Goal: Information Seeking & Learning: Learn about a topic

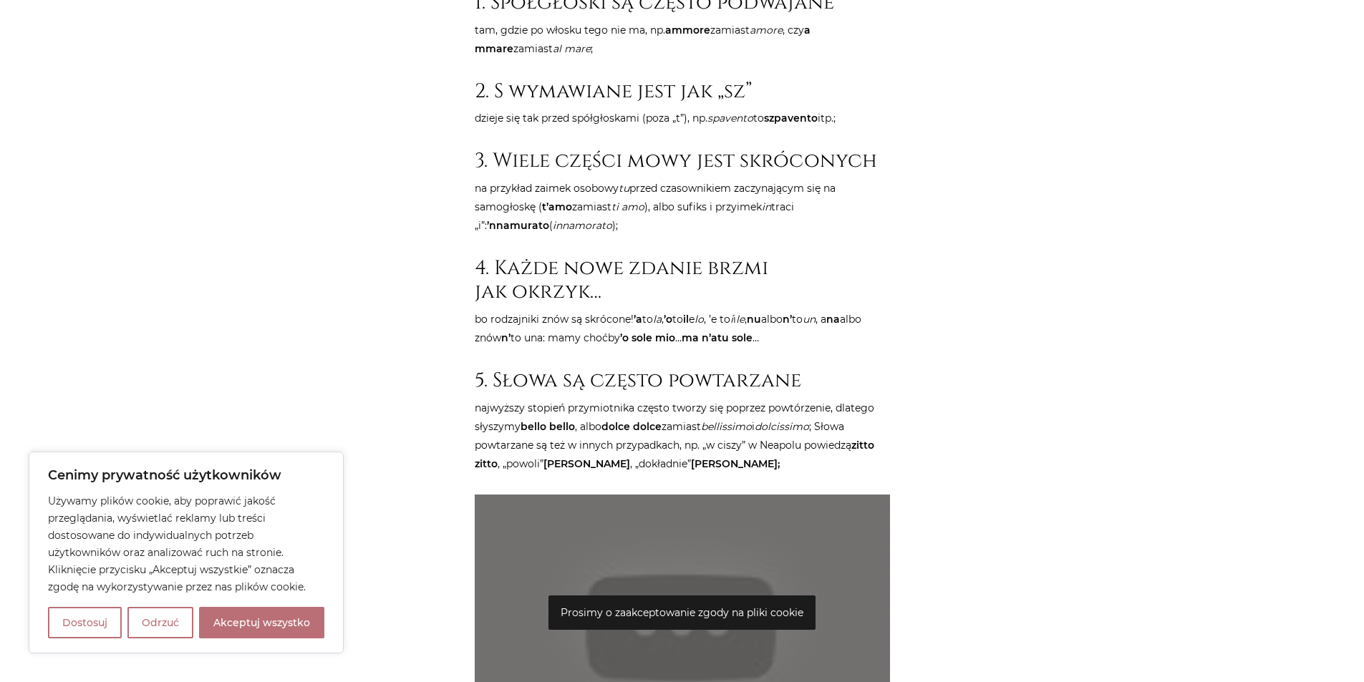
scroll to position [849, 0]
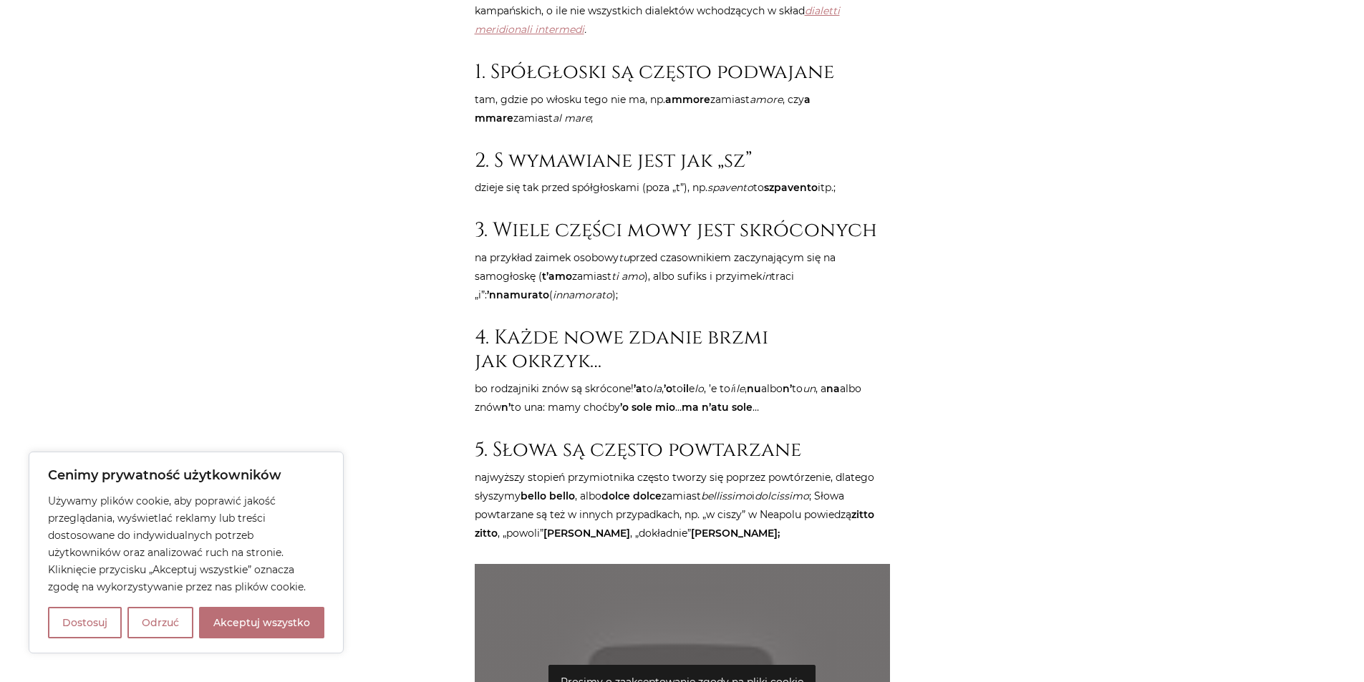
drag, startPoint x: 1134, startPoint y: 252, endPoint x: 1128, endPoint y: 202, distance: 50.5
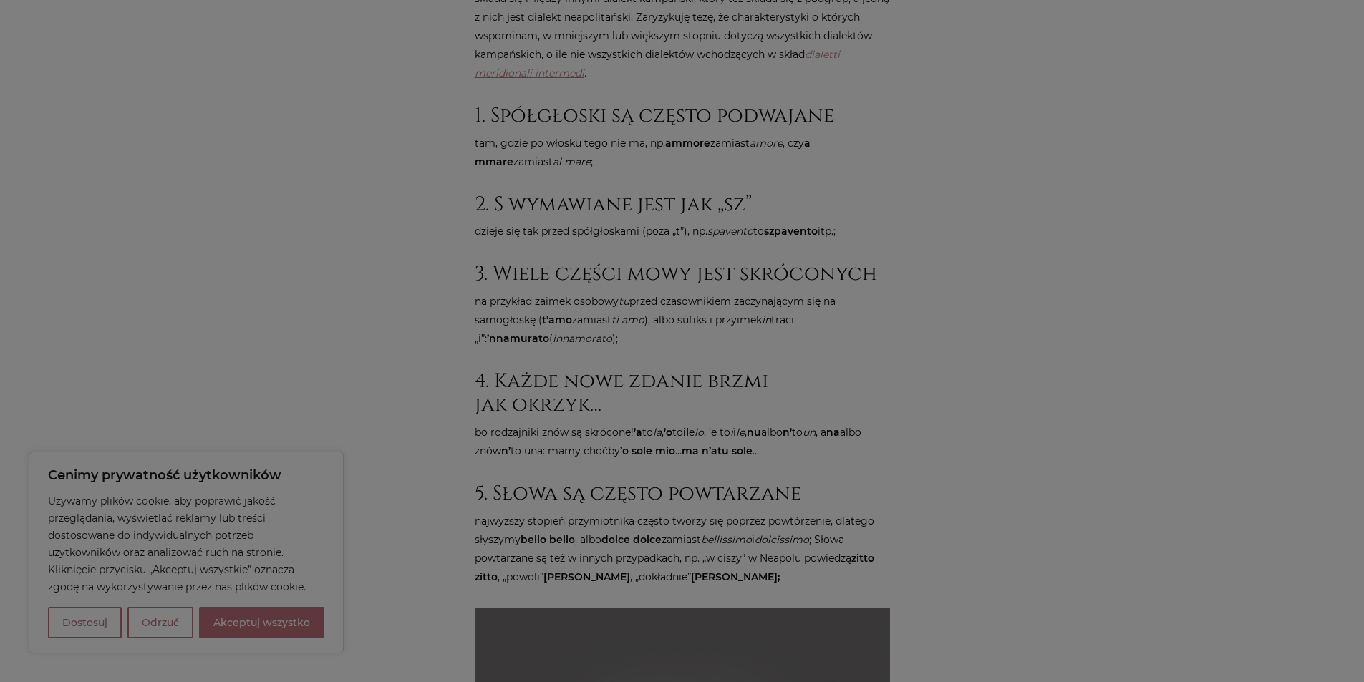
scroll to position [786, 0]
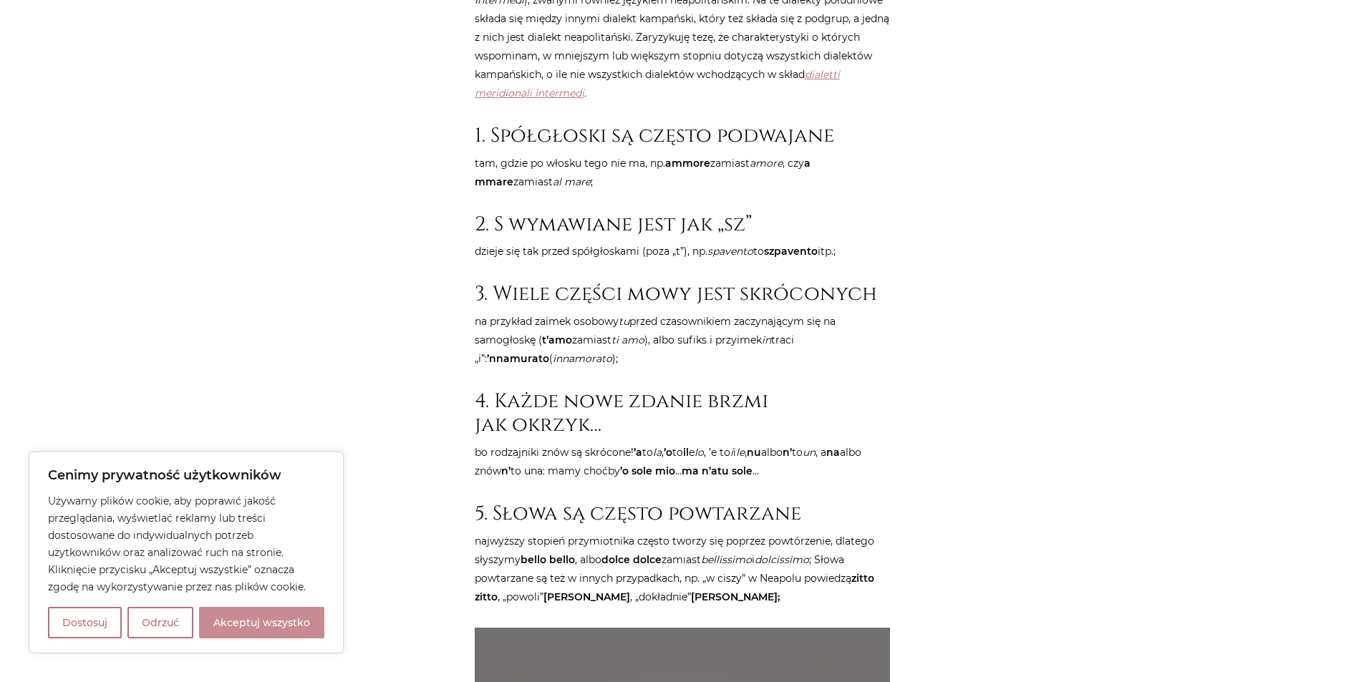
click at [248, 634] on button "Akceptuj wszystko" at bounding box center [261, 623] width 125 height 32
checkbox input "true"
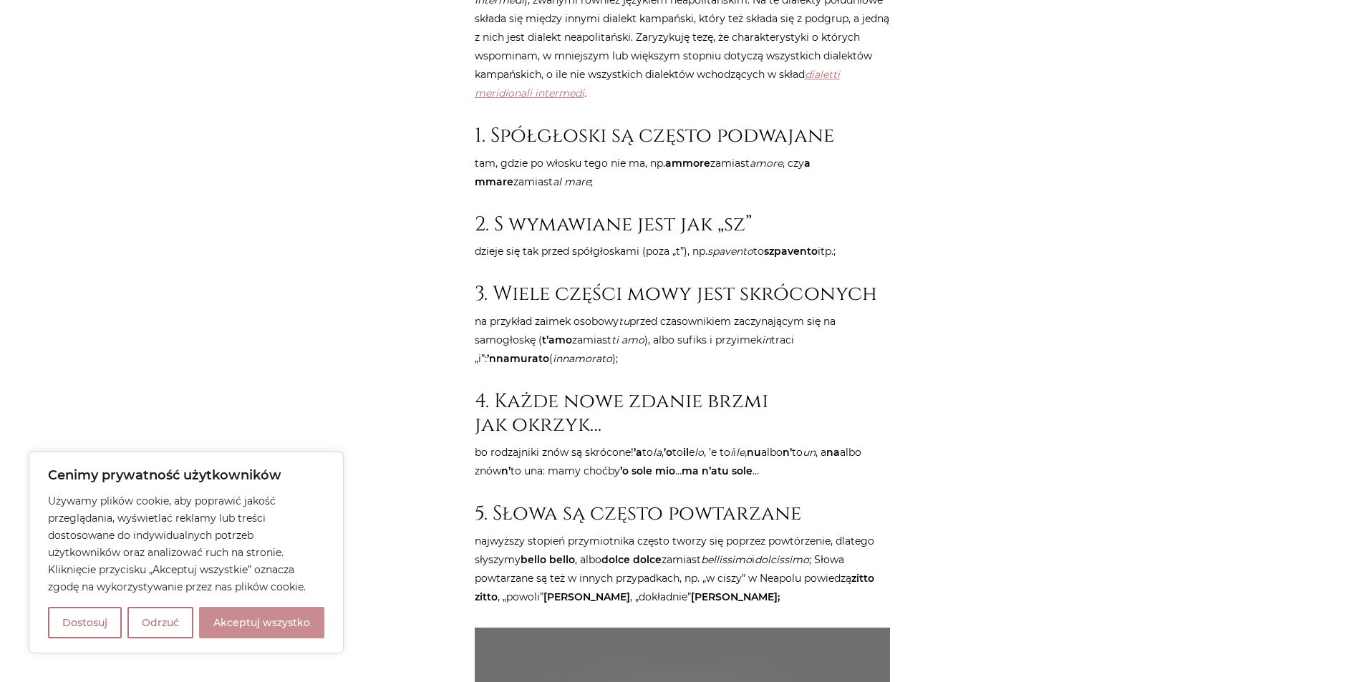
checkbox input "true"
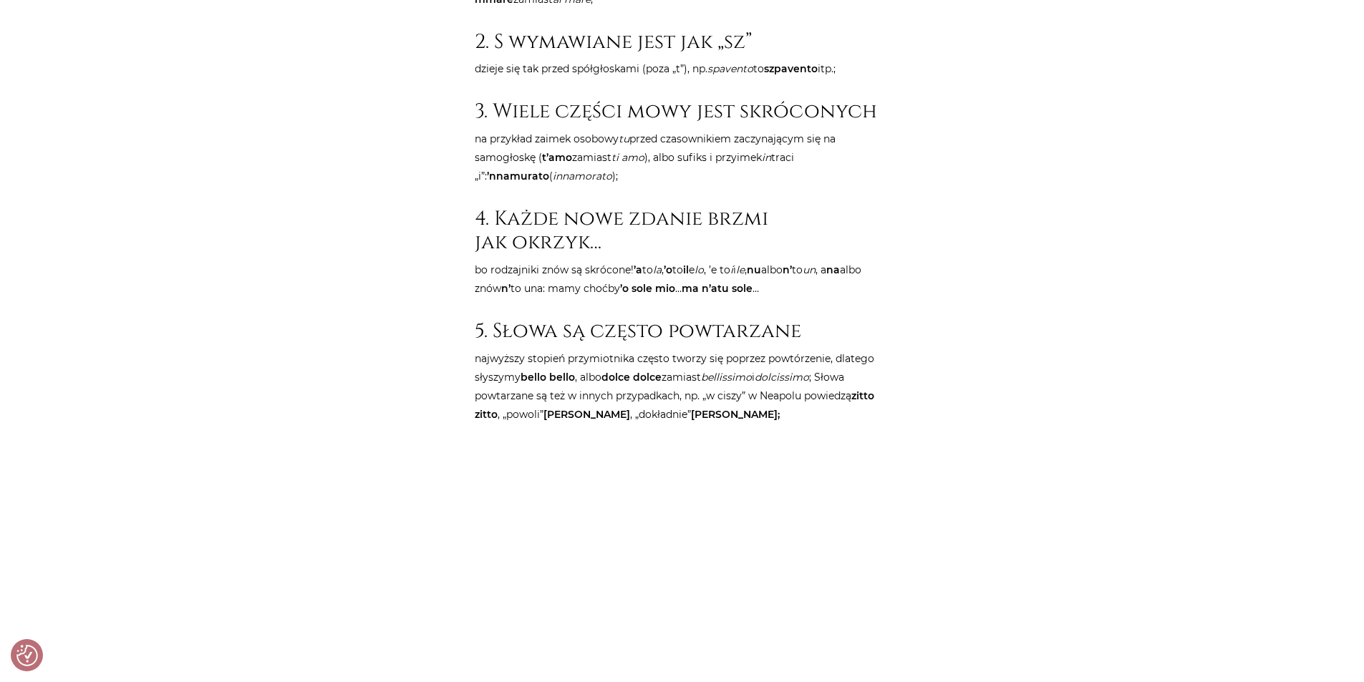
scroll to position [967, 0]
drag, startPoint x: 1072, startPoint y: 221, endPoint x: 730, endPoint y: 533, distance: 462.8
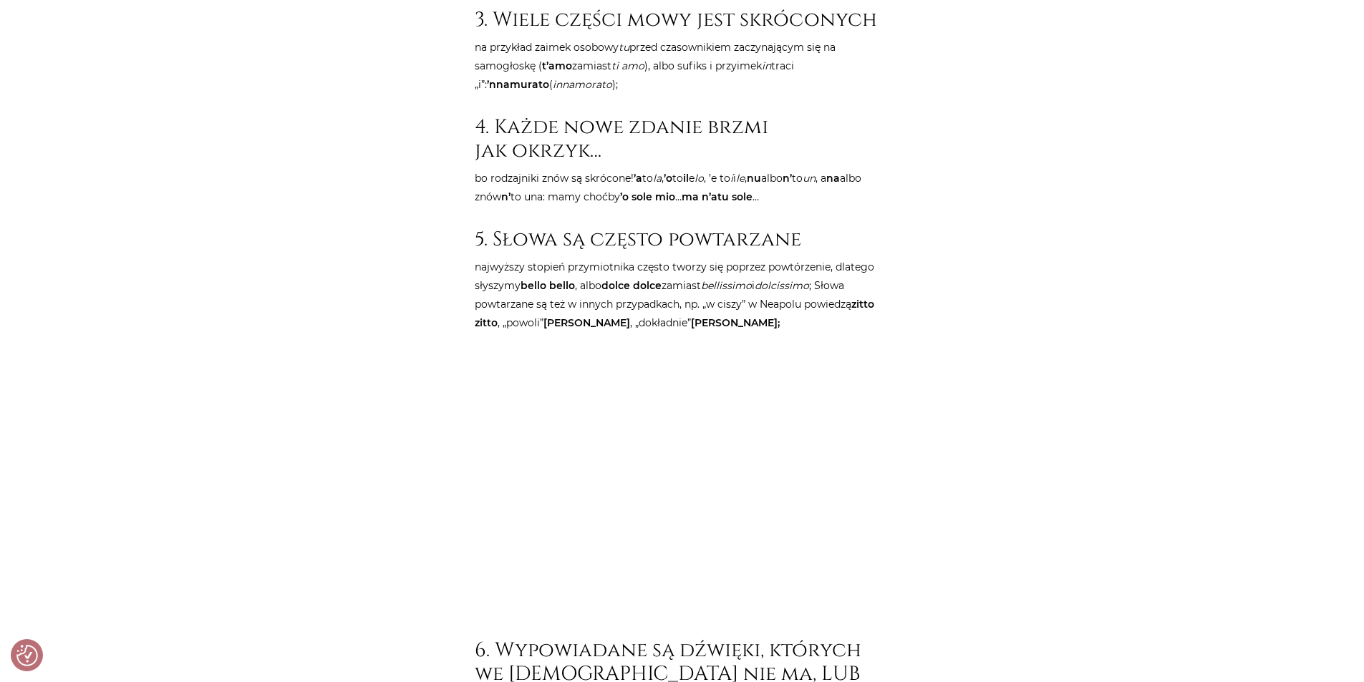
drag, startPoint x: 1069, startPoint y: 353, endPoint x: 1066, endPoint y: 375, distance: 22.4
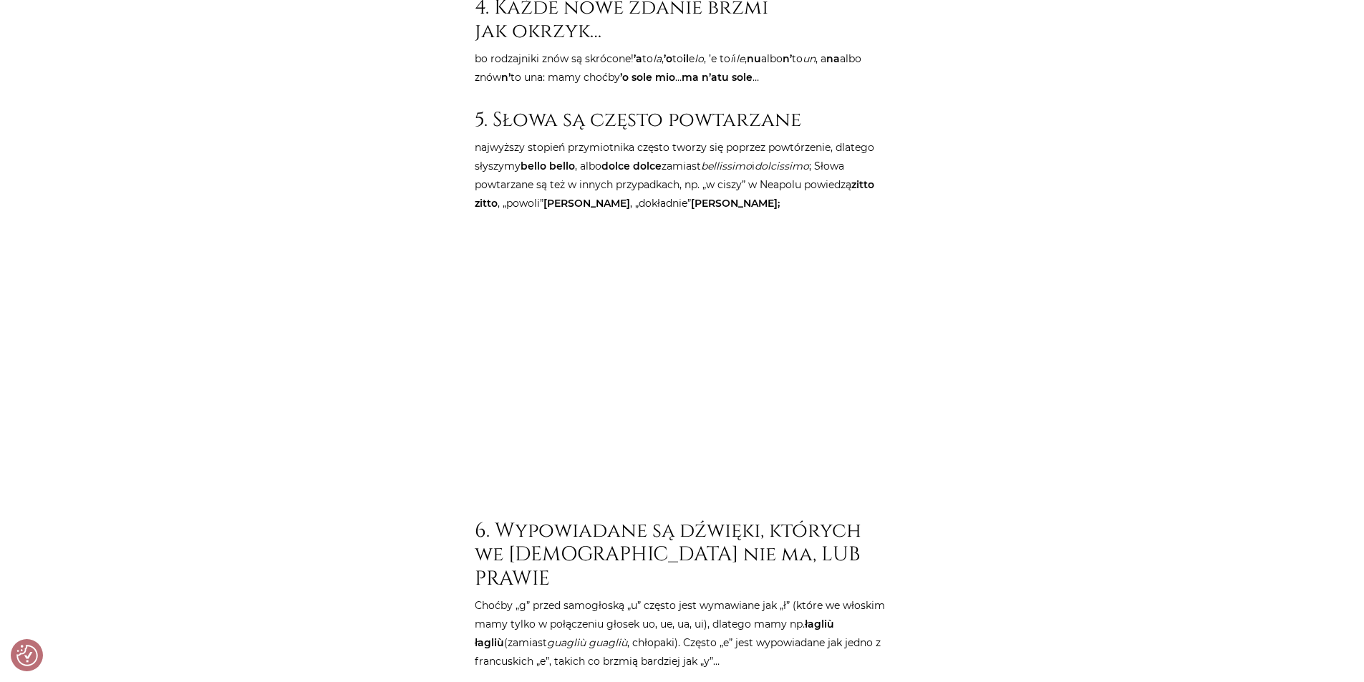
drag, startPoint x: 1049, startPoint y: 218, endPoint x: 1038, endPoint y: 257, distance: 40.8
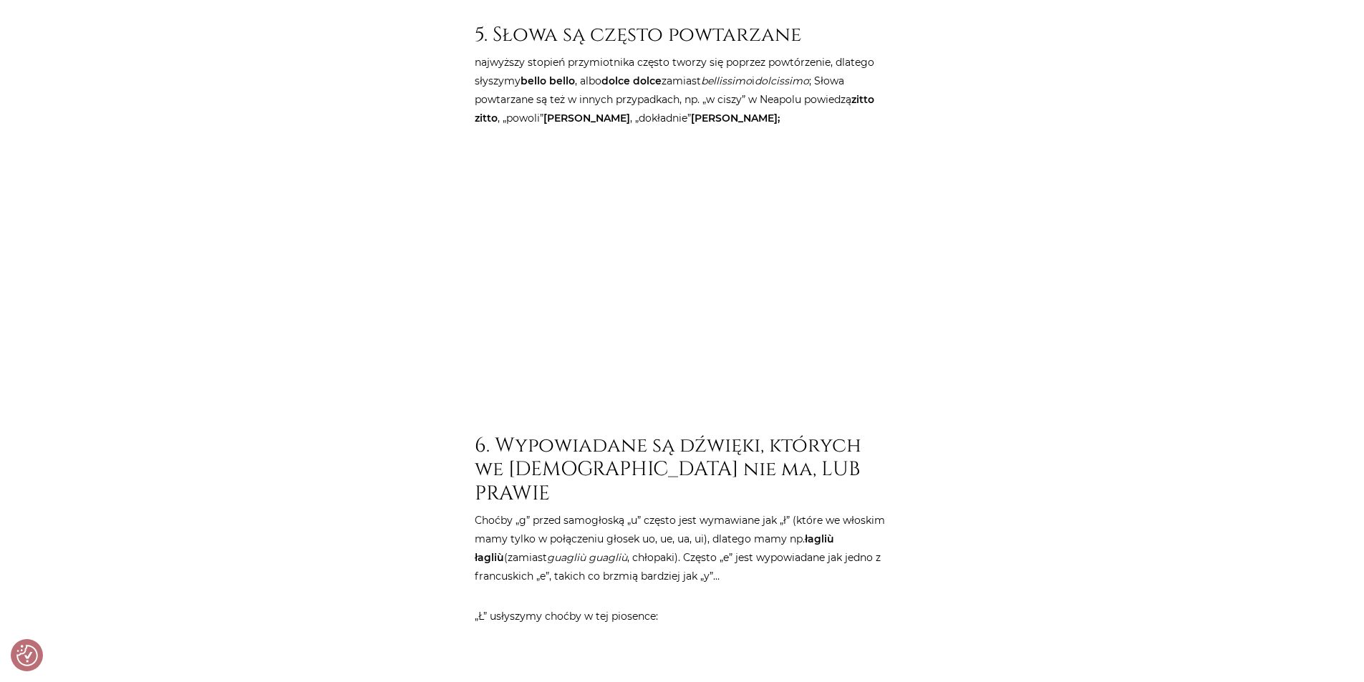
scroll to position [1292, 0]
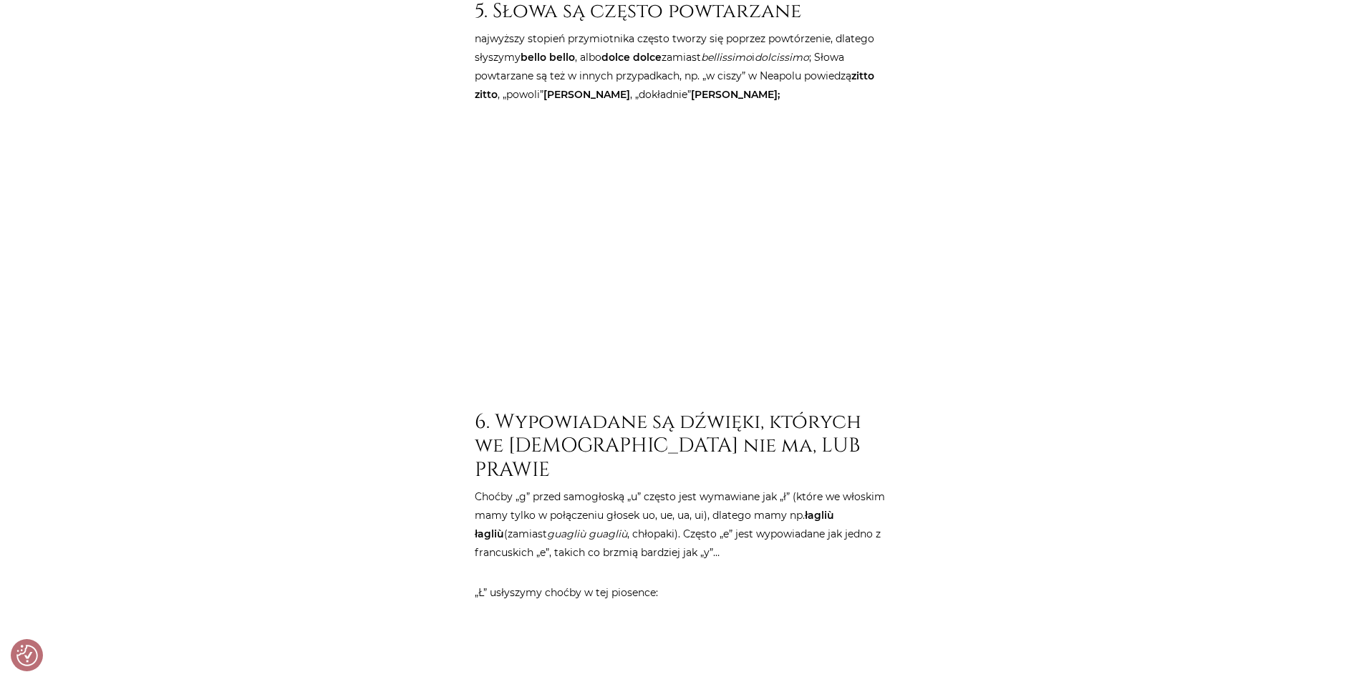
drag, startPoint x: 1103, startPoint y: 233, endPoint x: 1084, endPoint y: 273, distance: 44.2
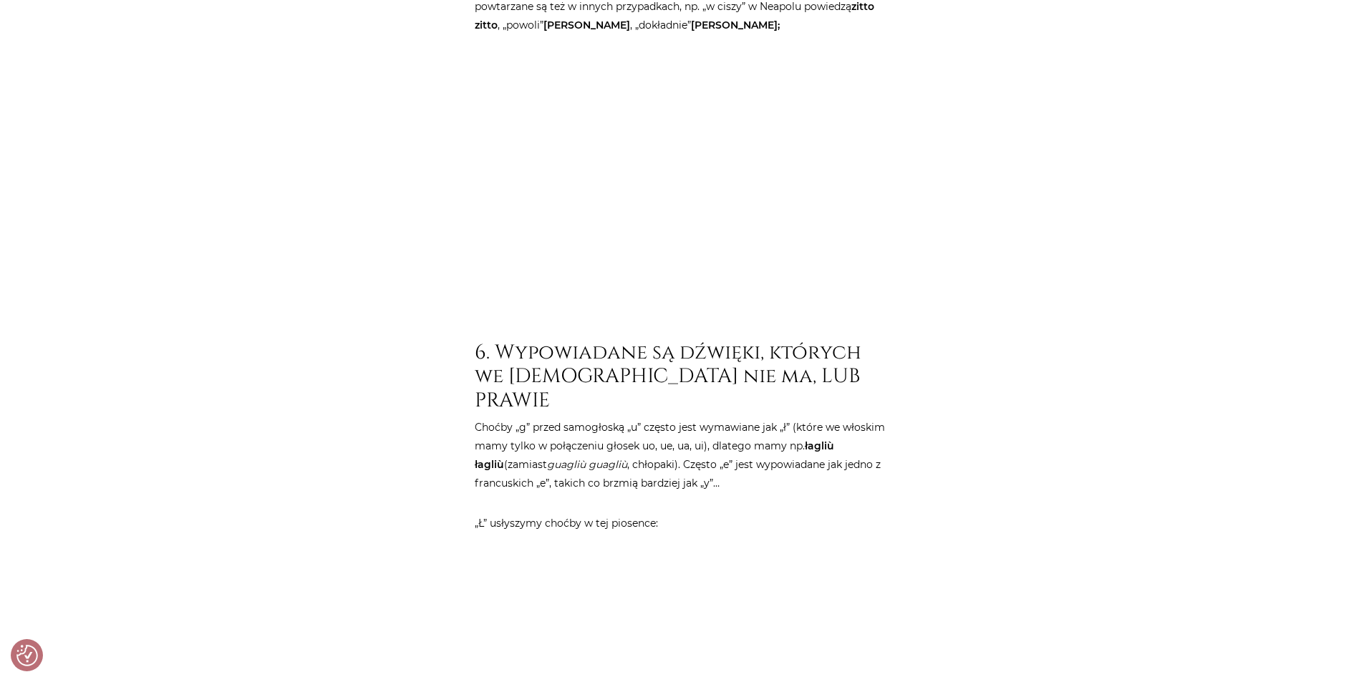
drag, startPoint x: 1053, startPoint y: 253, endPoint x: 1030, endPoint y: 314, distance: 65.7
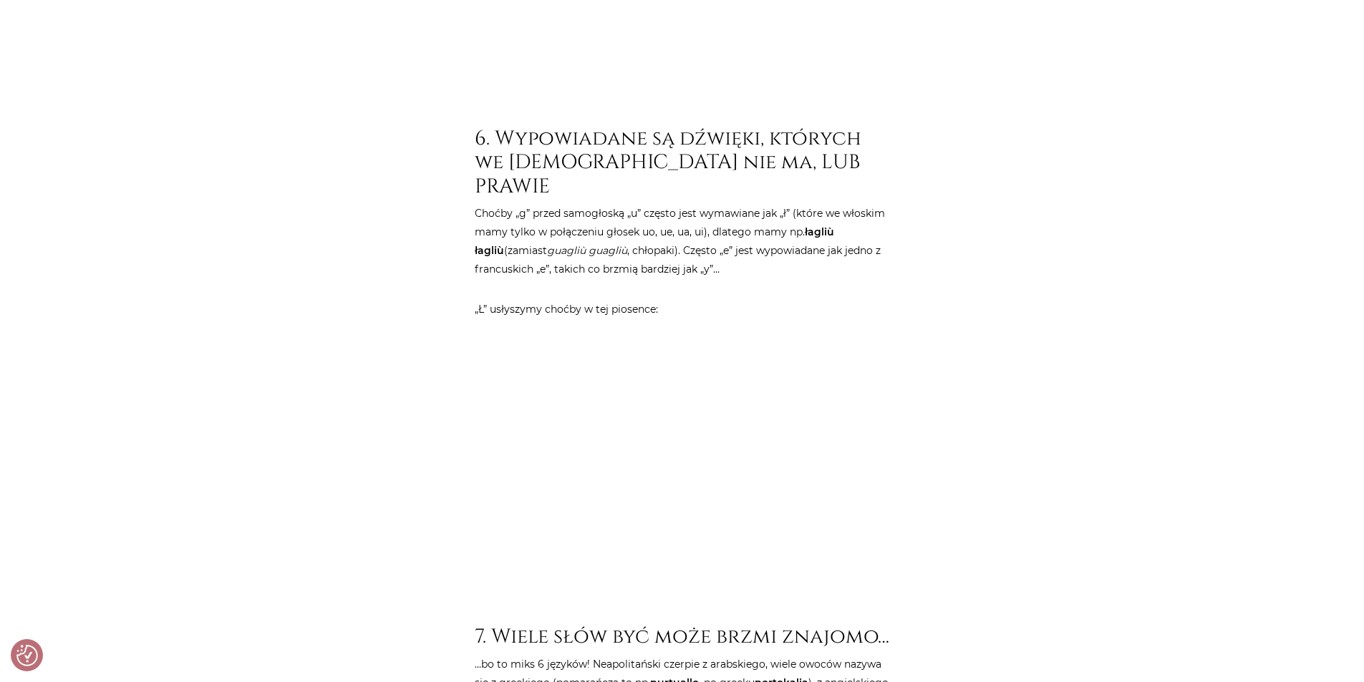
scroll to position [1578, 0]
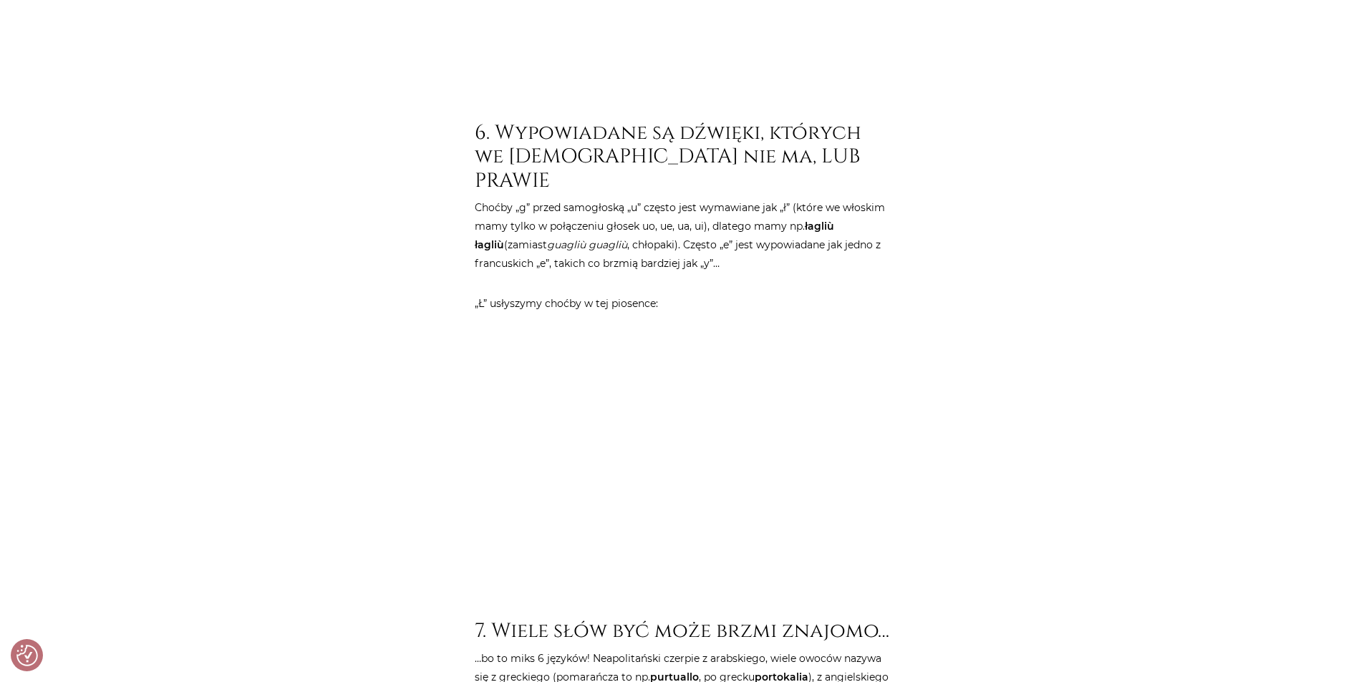
drag, startPoint x: 1004, startPoint y: 286, endPoint x: 1002, endPoint y: 304, distance: 18.7
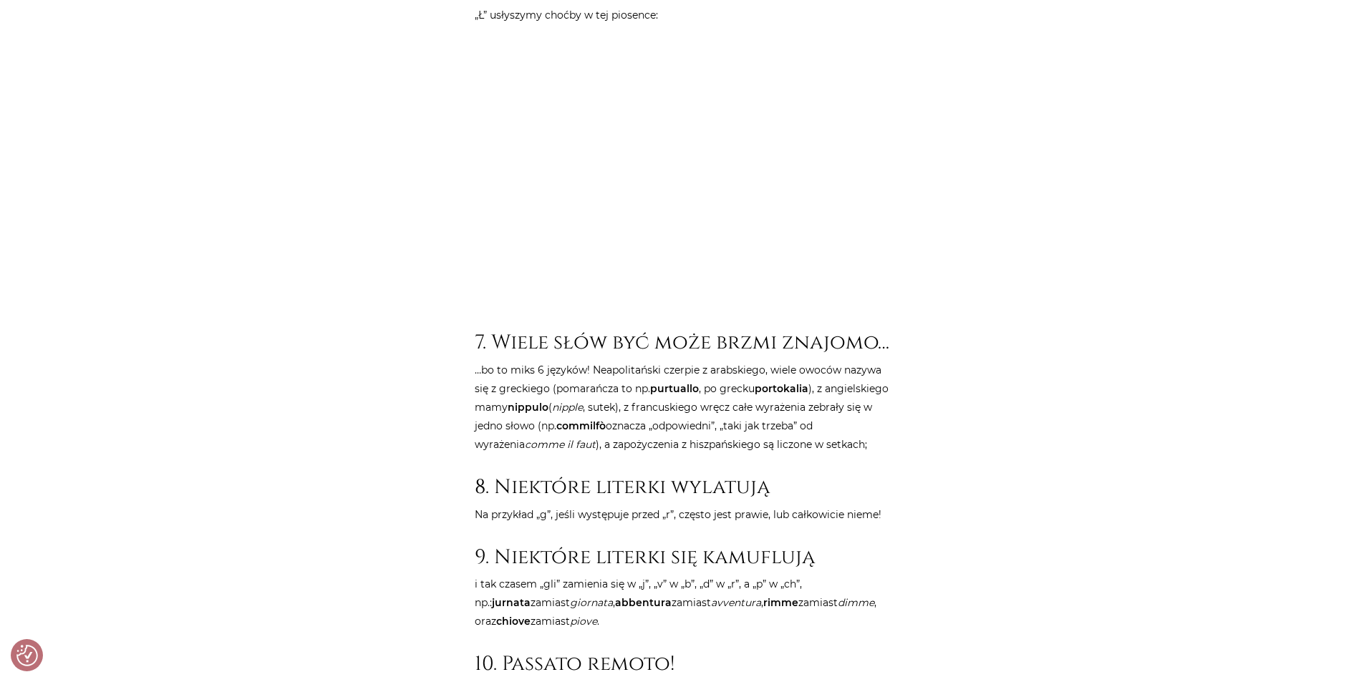
drag, startPoint x: 185, startPoint y: 233, endPoint x: 213, endPoint y: 301, distance: 73.9
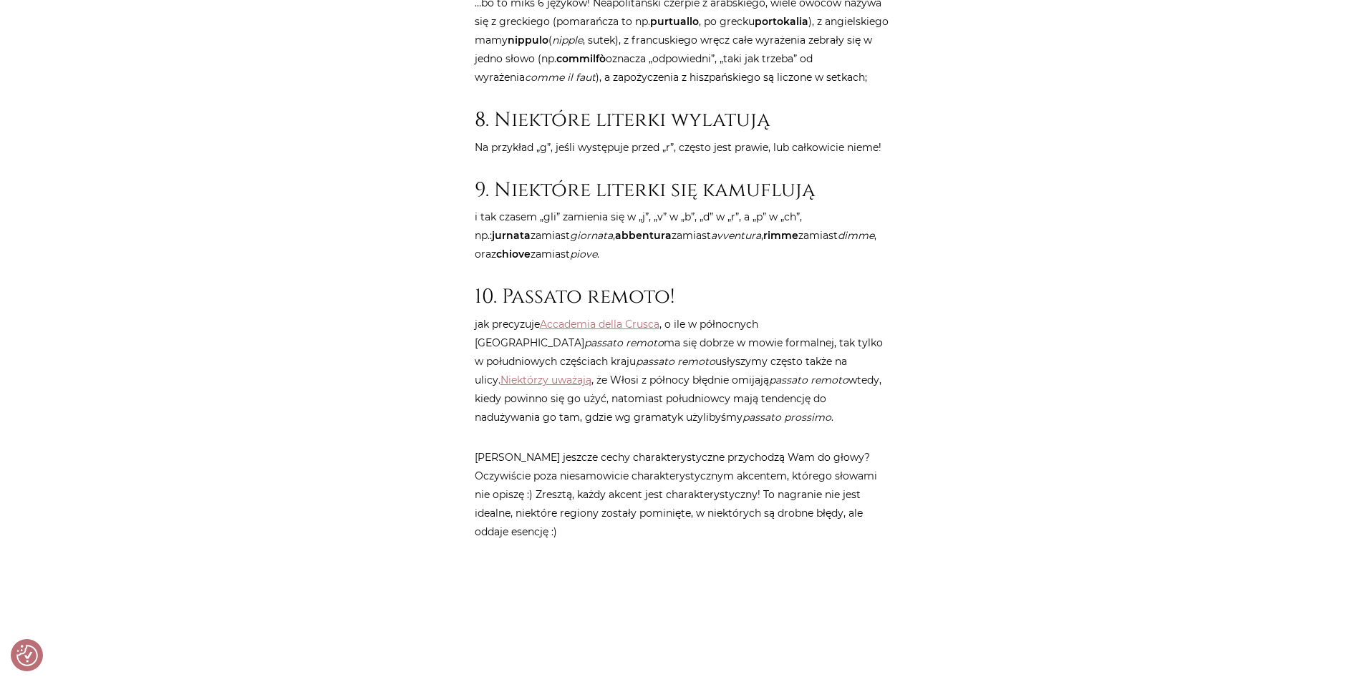
scroll to position [2256, 0]
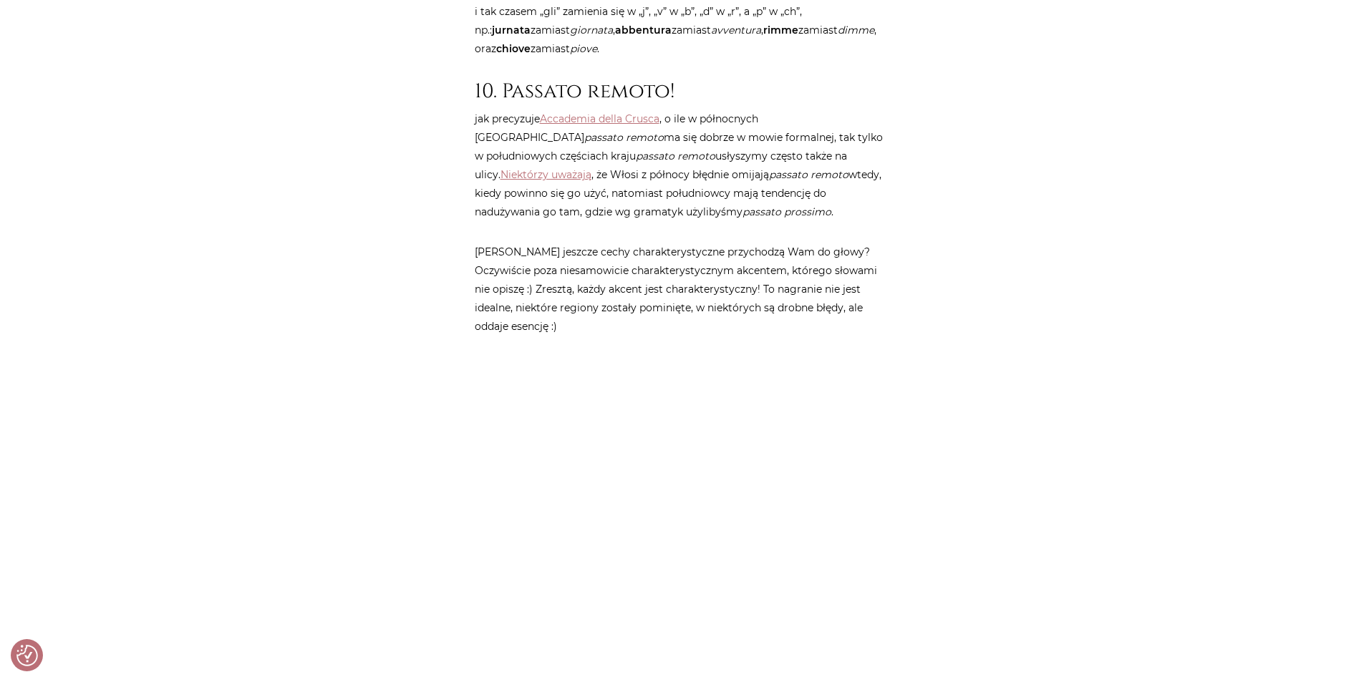
drag, startPoint x: 240, startPoint y: 288, endPoint x: 259, endPoint y: 305, distance: 25.3
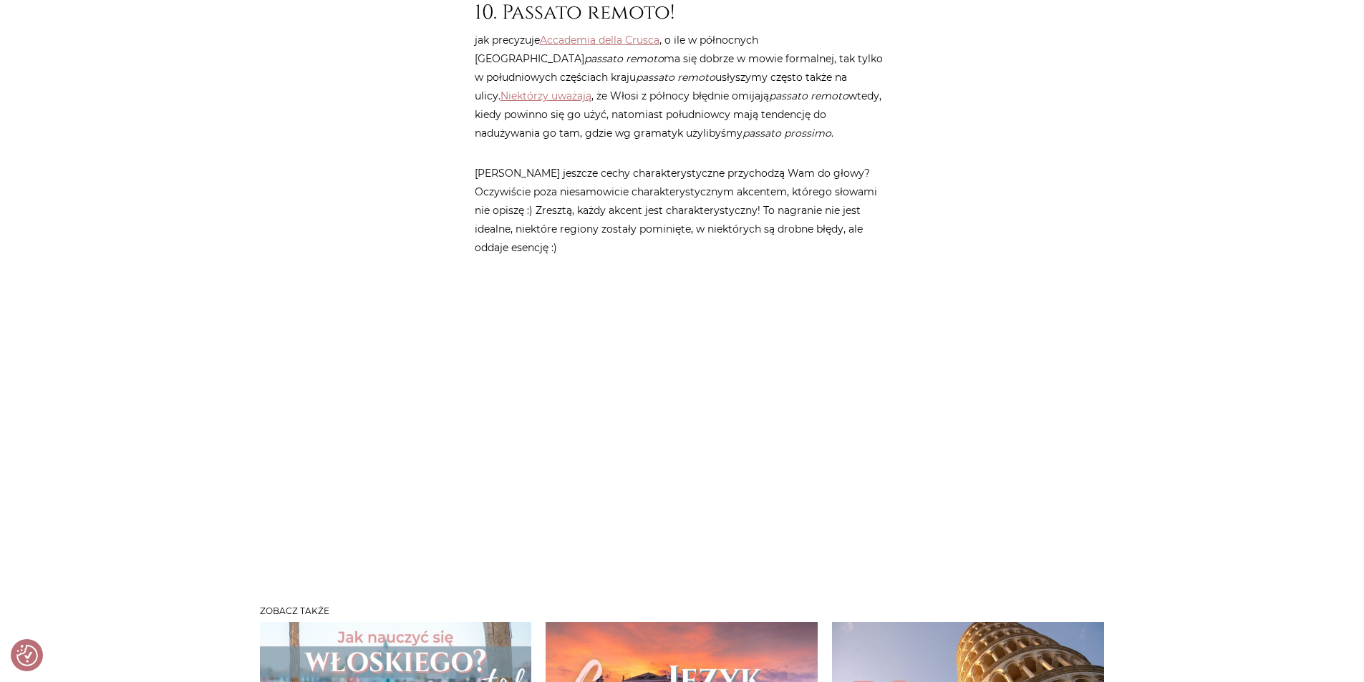
drag, startPoint x: 1302, startPoint y: 229, endPoint x: 1275, endPoint y: 302, distance: 77.7
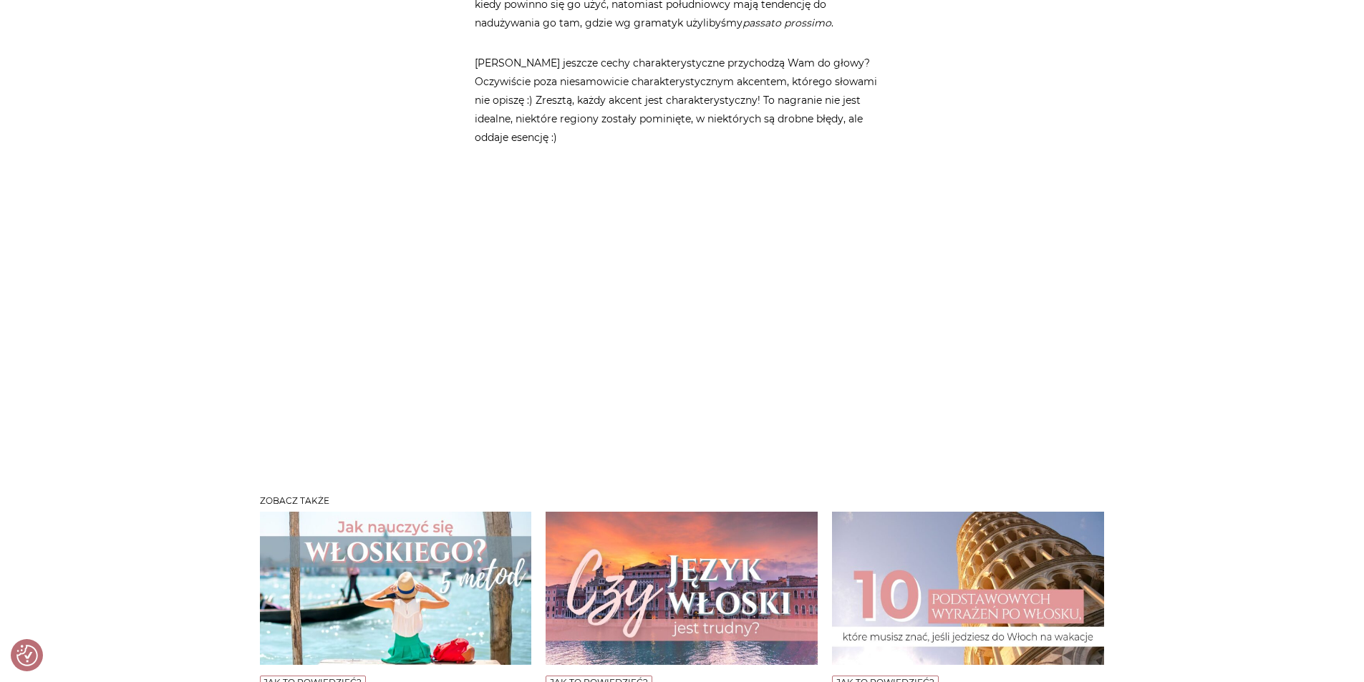
click at [443, 517] on img at bounding box center [396, 588] width 272 height 153
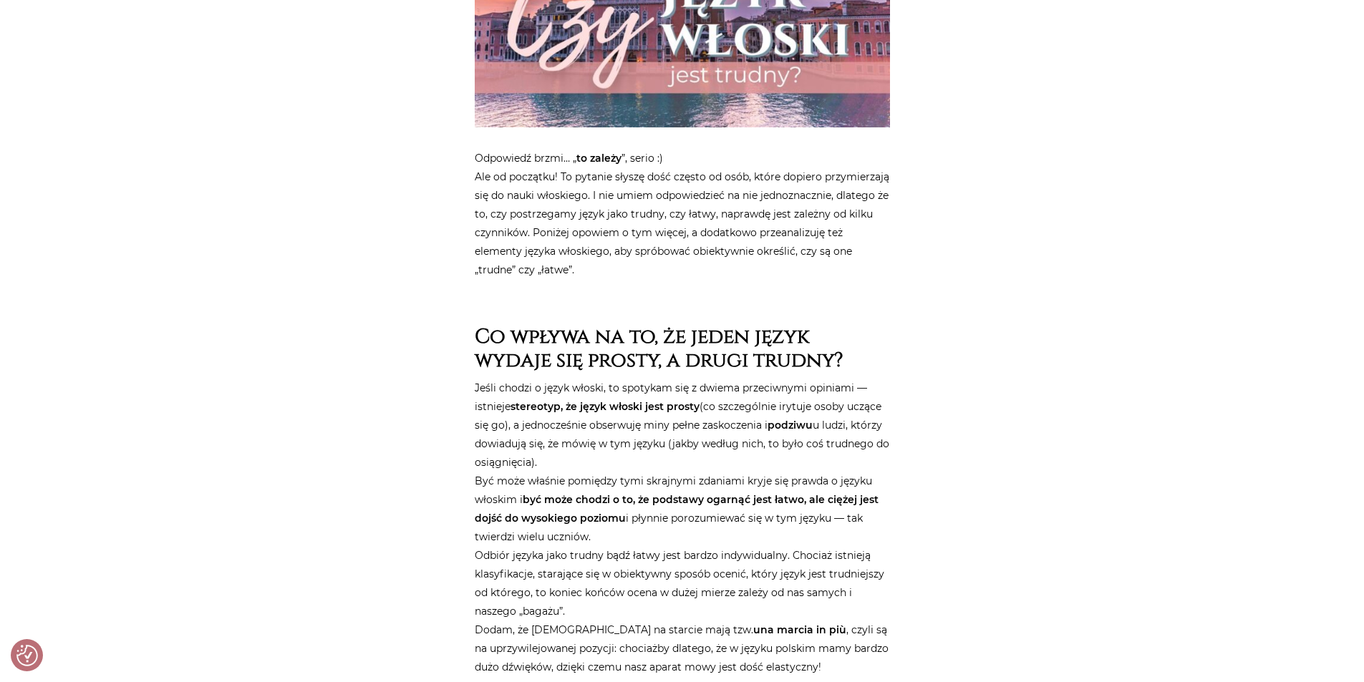
drag, startPoint x: 291, startPoint y: 400, endPoint x: 316, endPoint y: 424, distance: 33.9
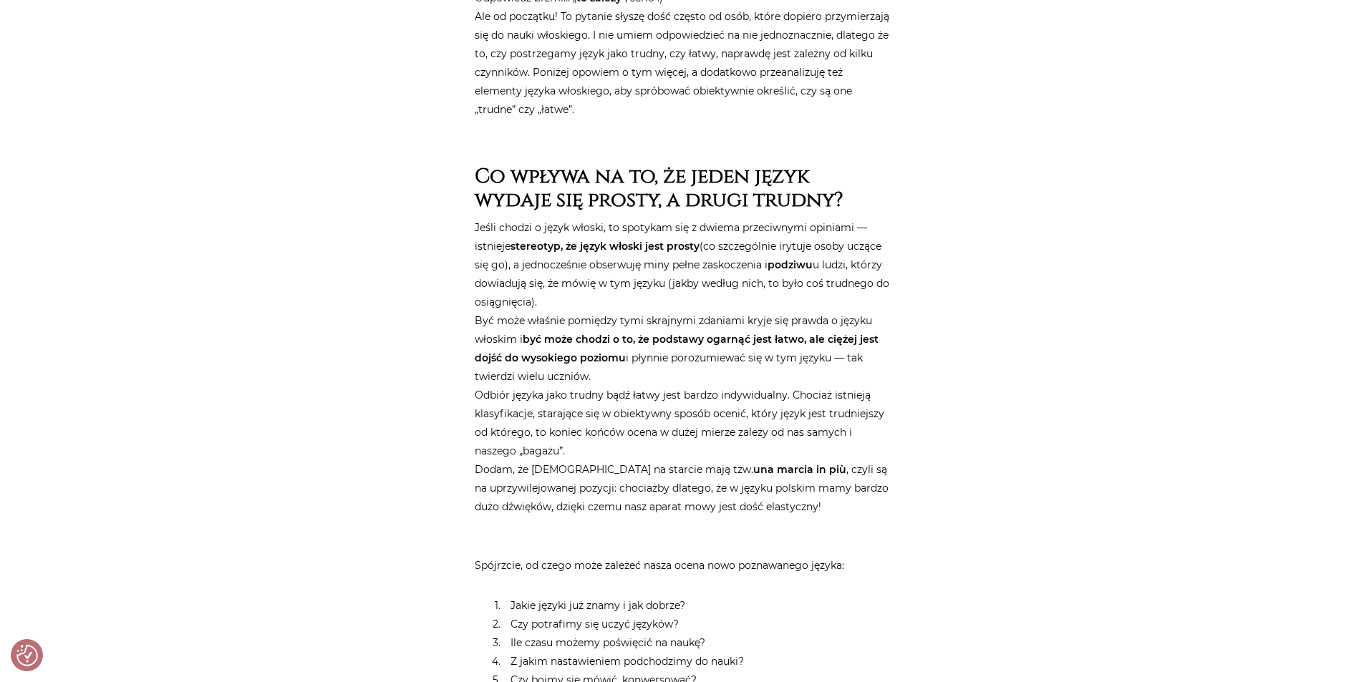
drag, startPoint x: 956, startPoint y: 362, endPoint x: 955, endPoint y: 352, distance: 10.1
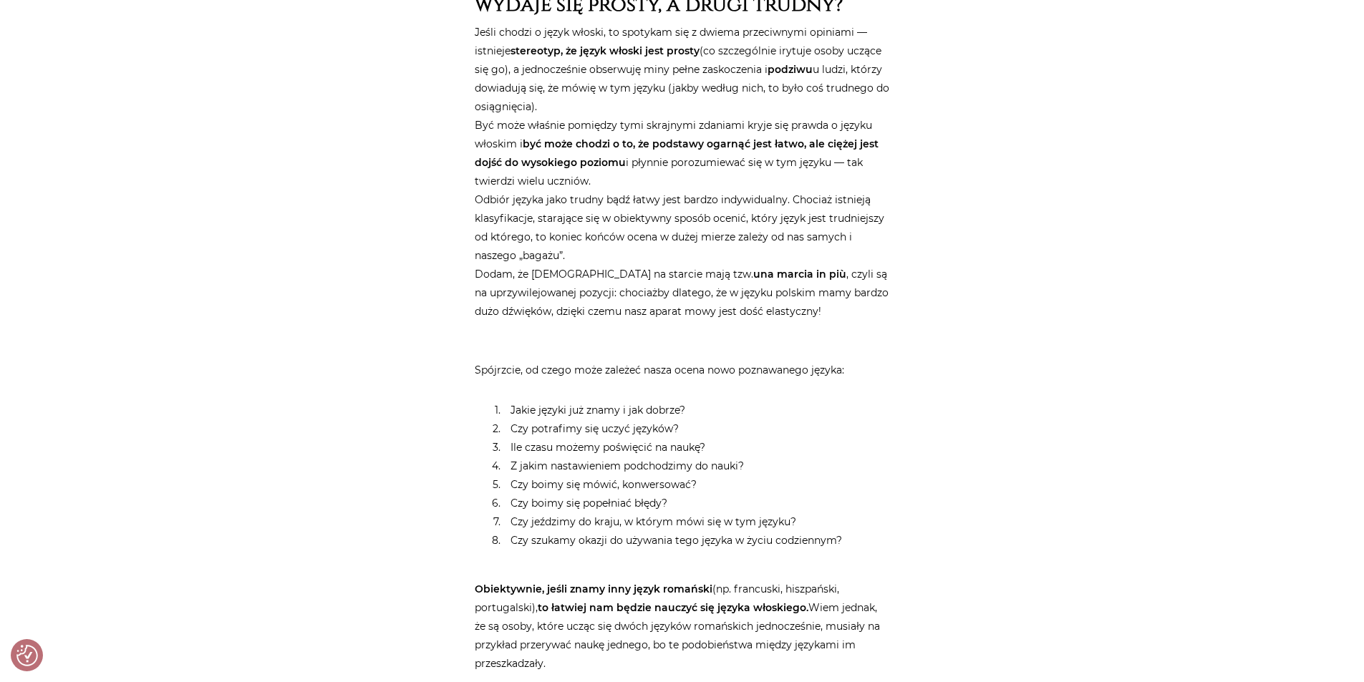
drag, startPoint x: 925, startPoint y: 382, endPoint x: 923, endPoint y: 396, distance: 14.5
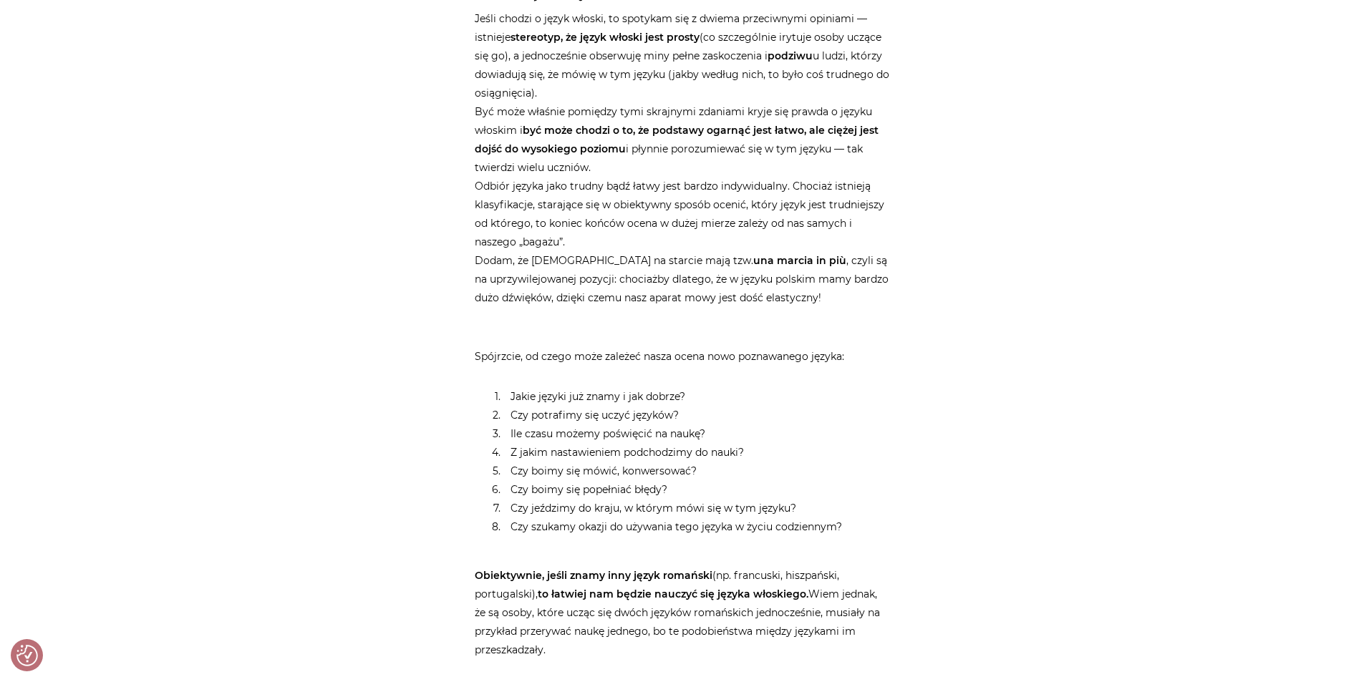
drag, startPoint x: 923, startPoint y: 396, endPoint x: 926, endPoint y: 417, distance: 21.7
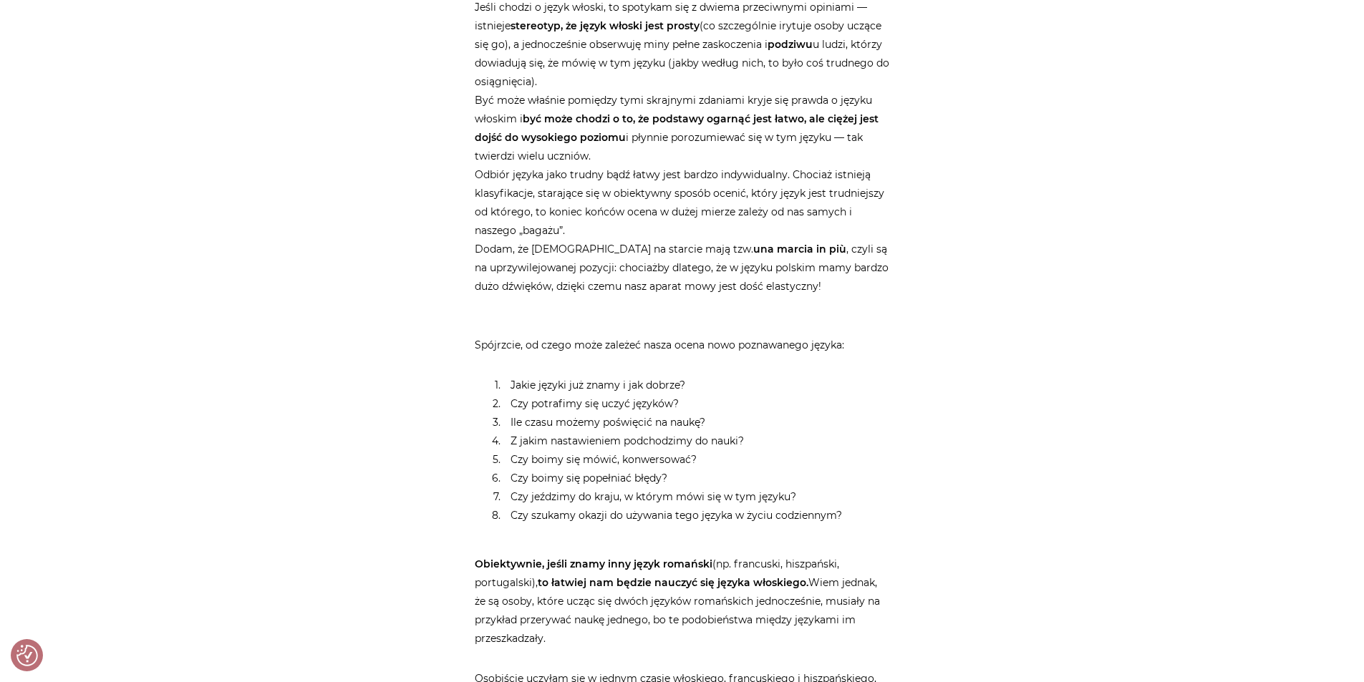
scroll to position [795, 0]
drag, startPoint x: 917, startPoint y: 417, endPoint x: 919, endPoint y: 435, distance: 18.0
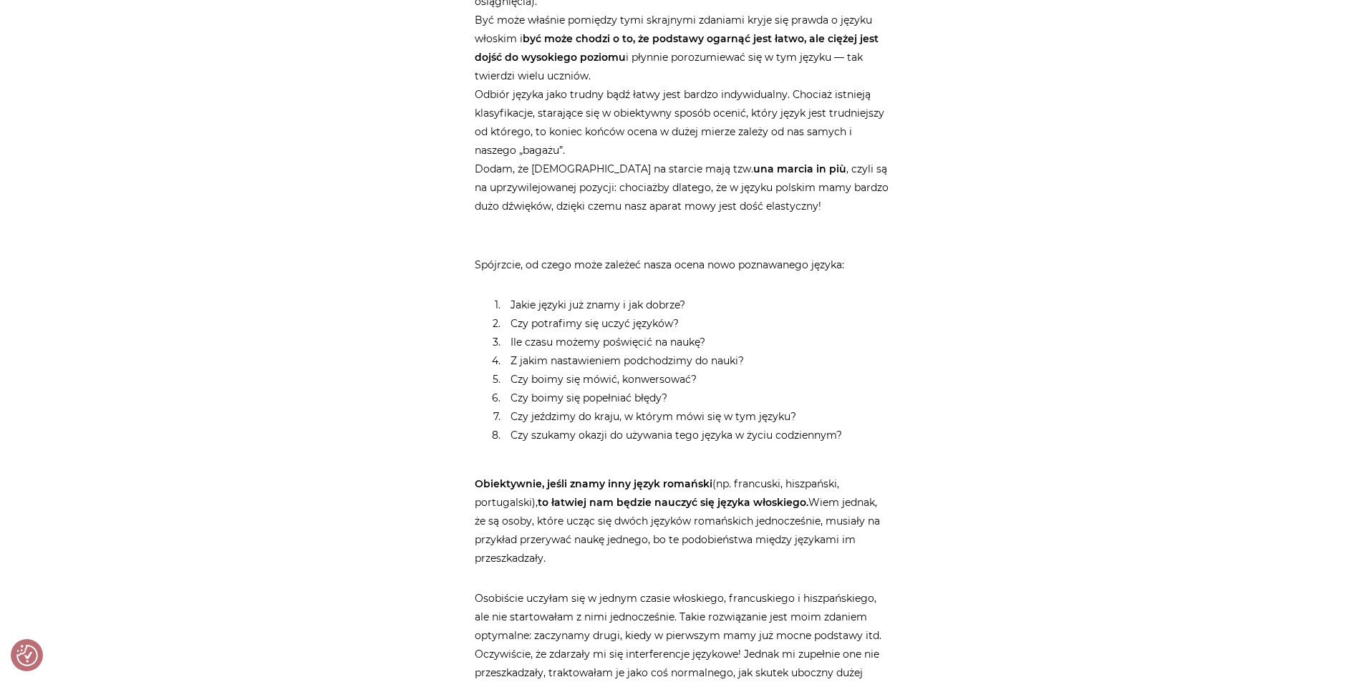
drag, startPoint x: 908, startPoint y: 436, endPoint x: 902, endPoint y: 460, distance: 24.5
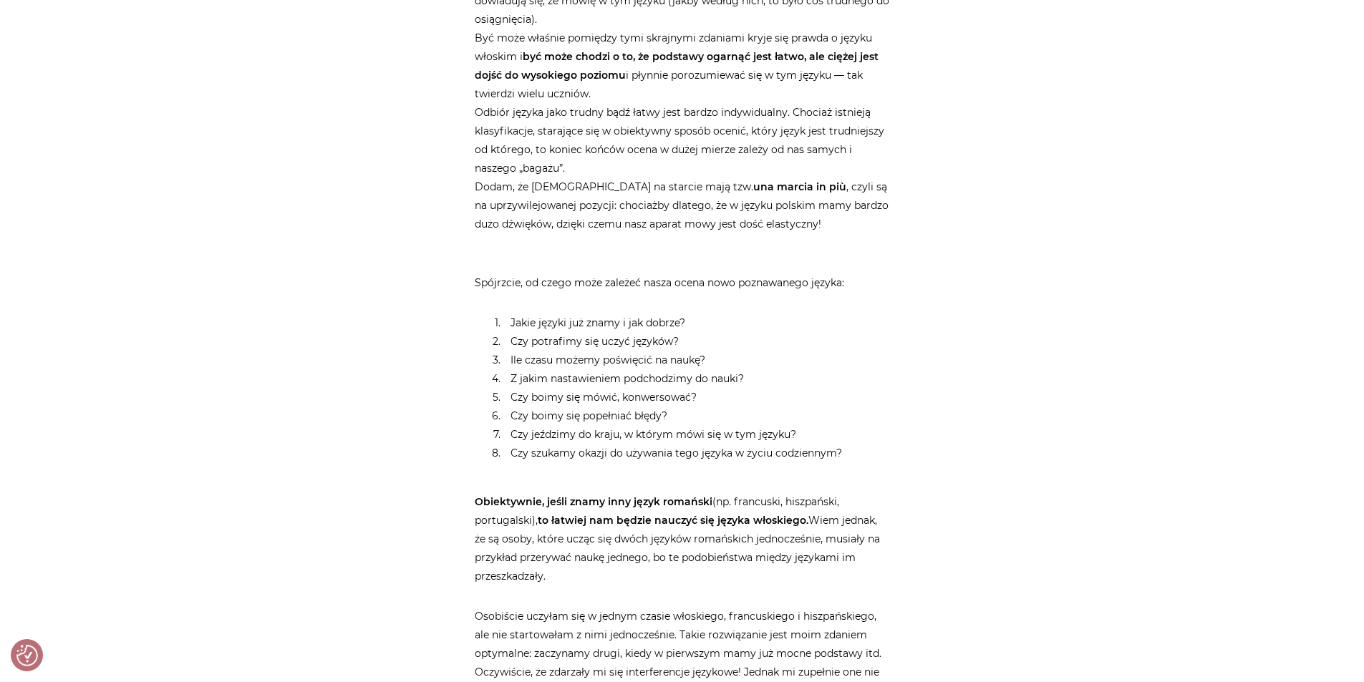
scroll to position [852, 0]
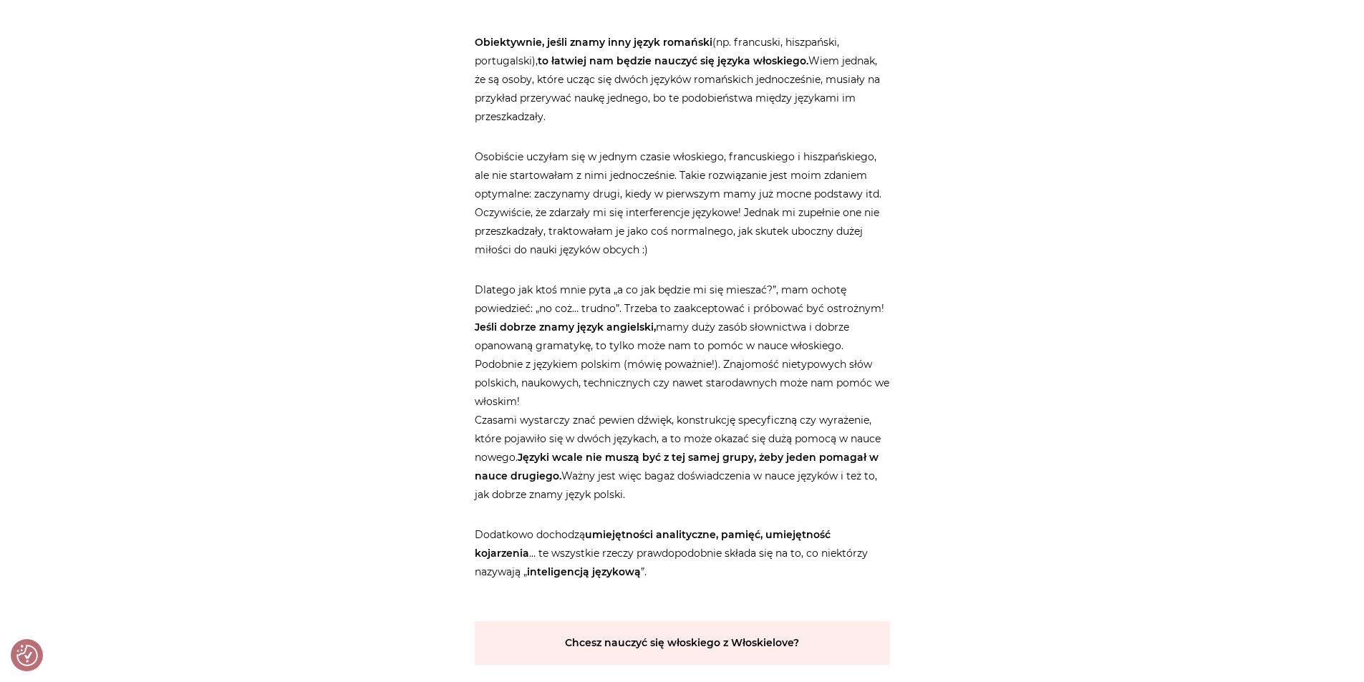
drag, startPoint x: 823, startPoint y: 269, endPoint x: 874, endPoint y: 286, distance: 54.1
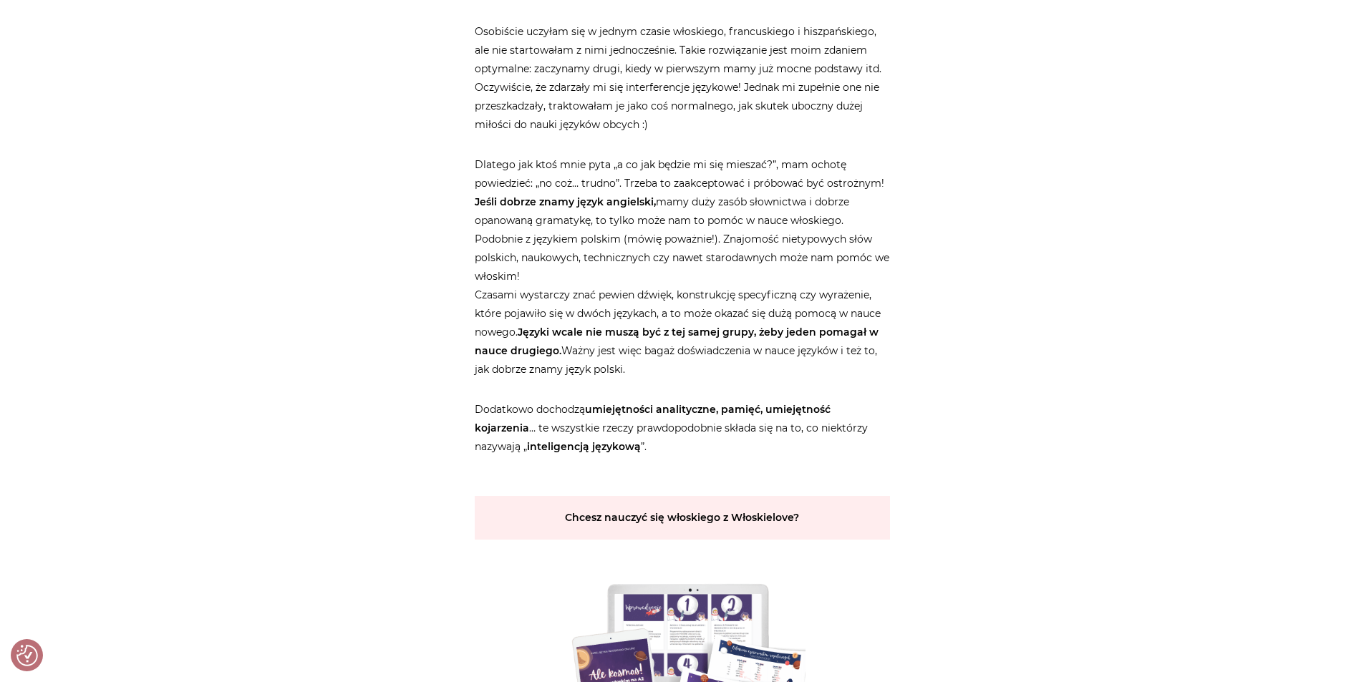
drag, startPoint x: 944, startPoint y: 269, endPoint x: 948, endPoint y: 289, distance: 20.5
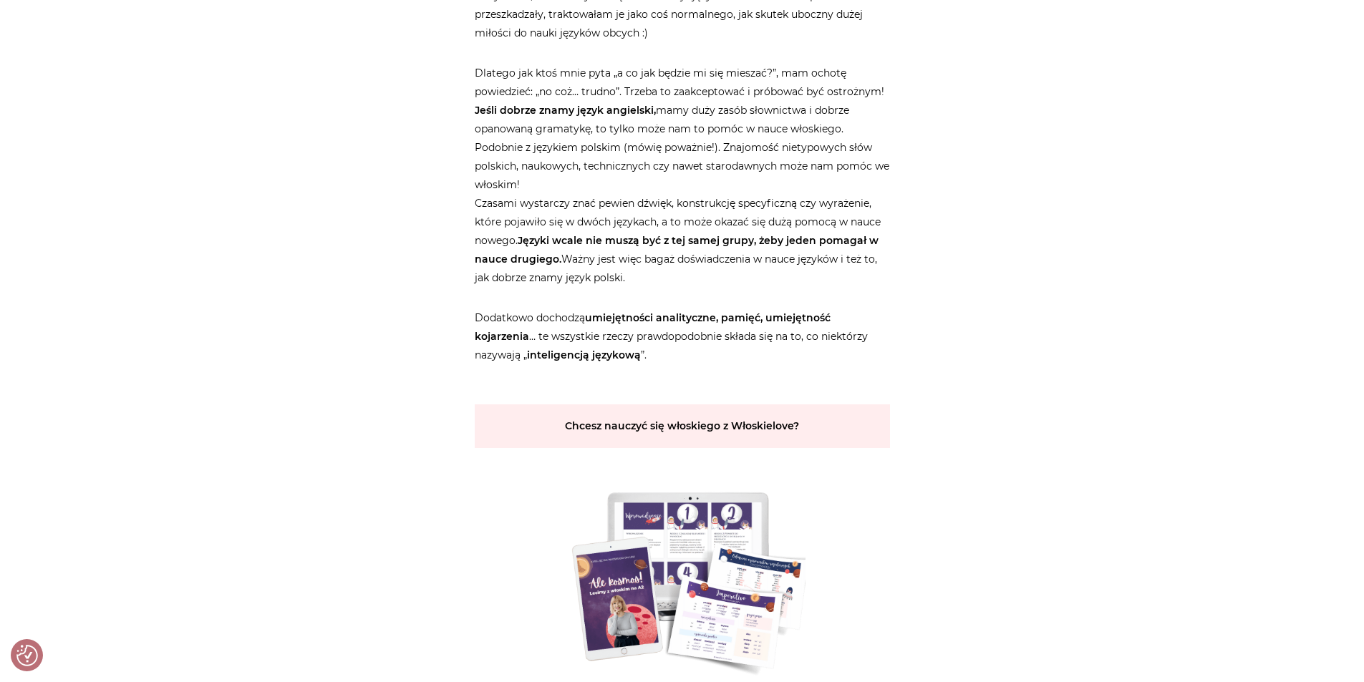
drag, startPoint x: 934, startPoint y: 283, endPoint x: 922, endPoint y: 151, distance: 132.3
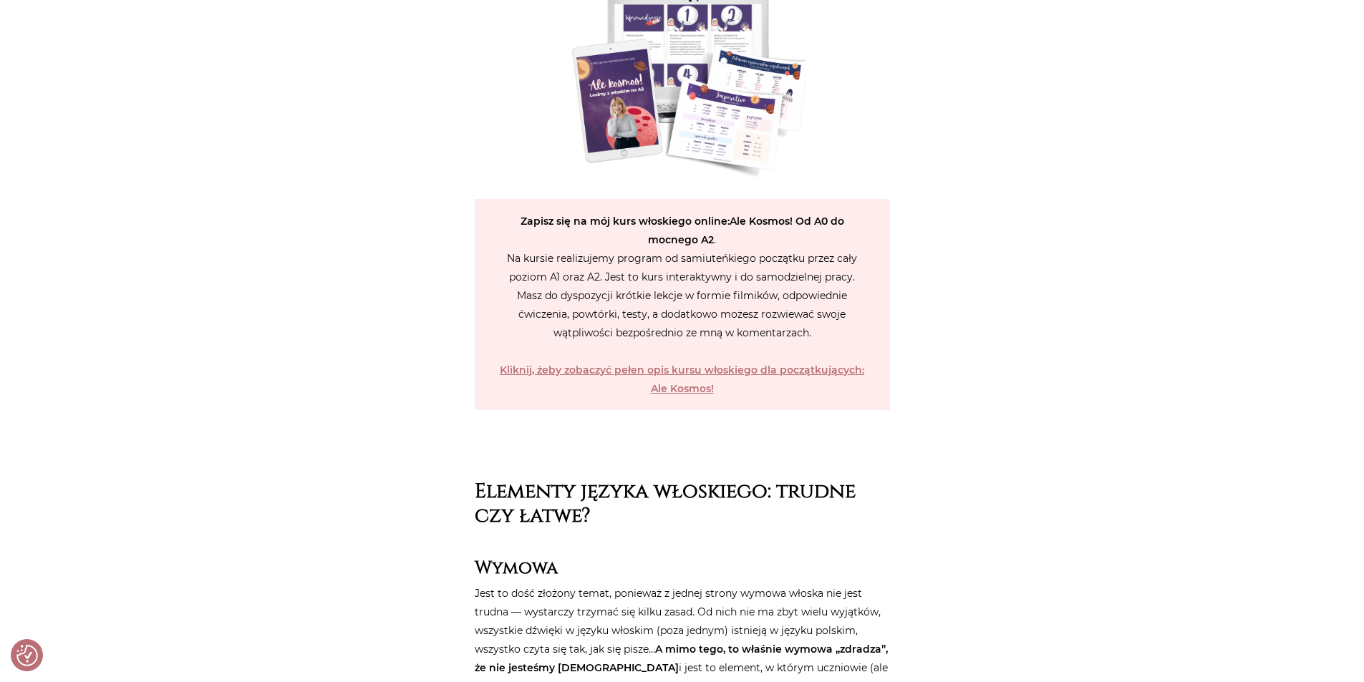
scroll to position [2516, 0]
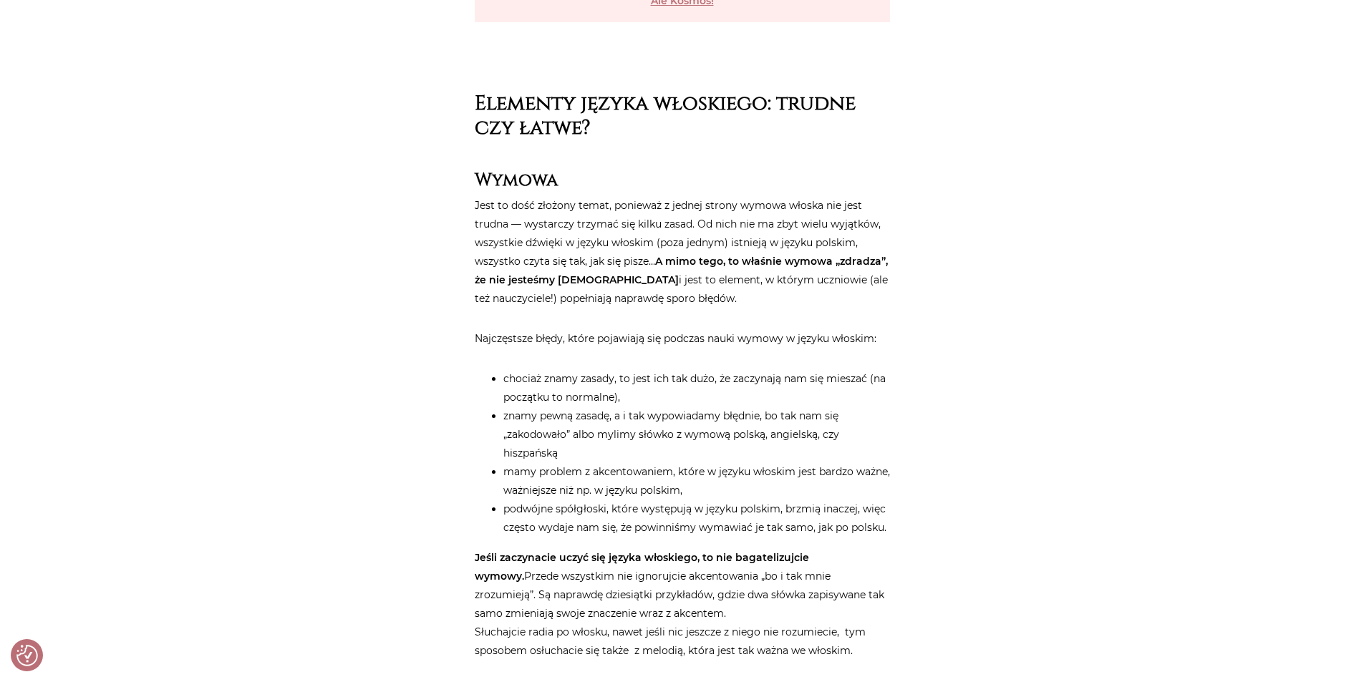
drag, startPoint x: 970, startPoint y: 251, endPoint x: 975, endPoint y: 400, distance: 149.7
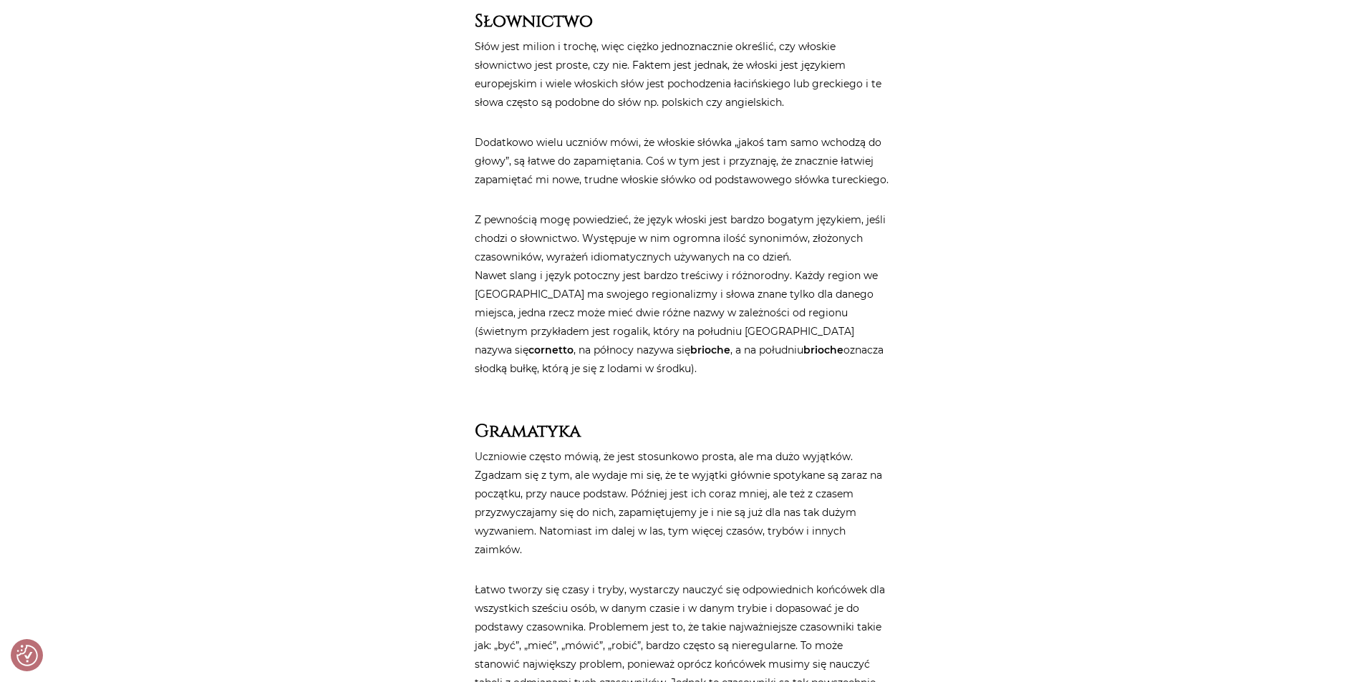
drag, startPoint x: 980, startPoint y: 376, endPoint x: 939, endPoint y: 380, distance: 41.0
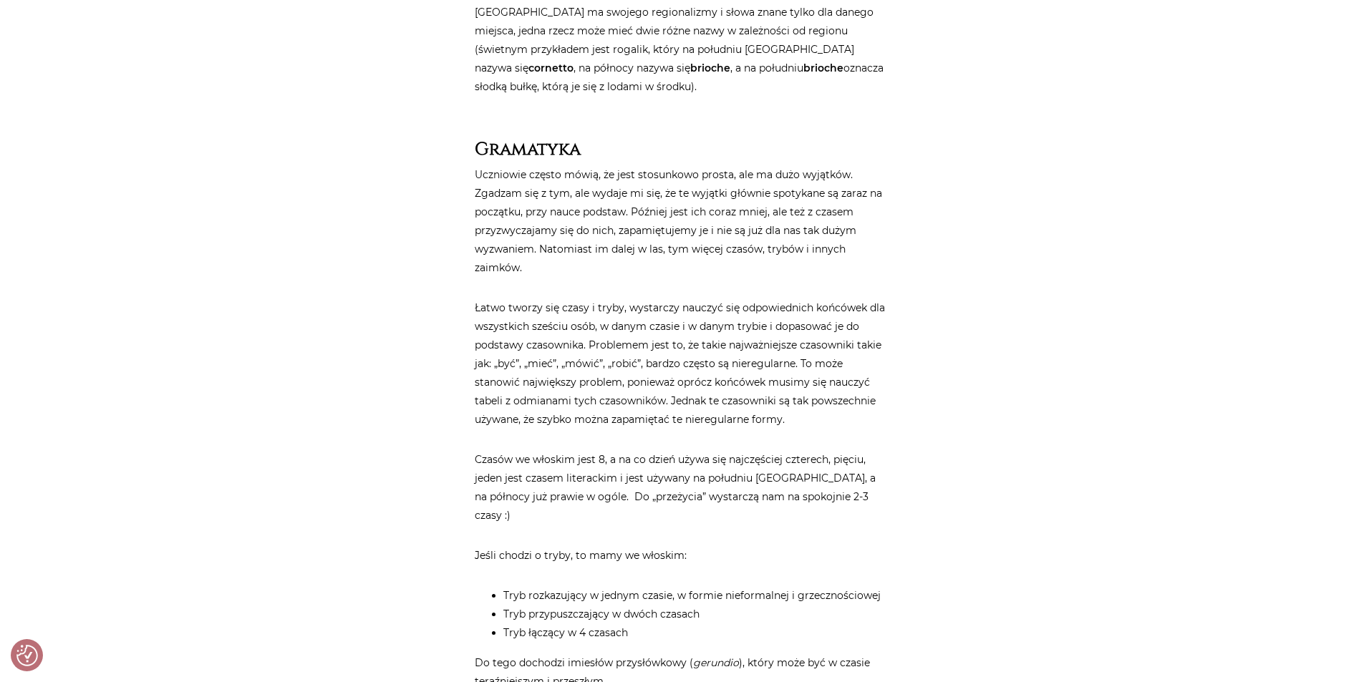
scroll to position [3379, 0]
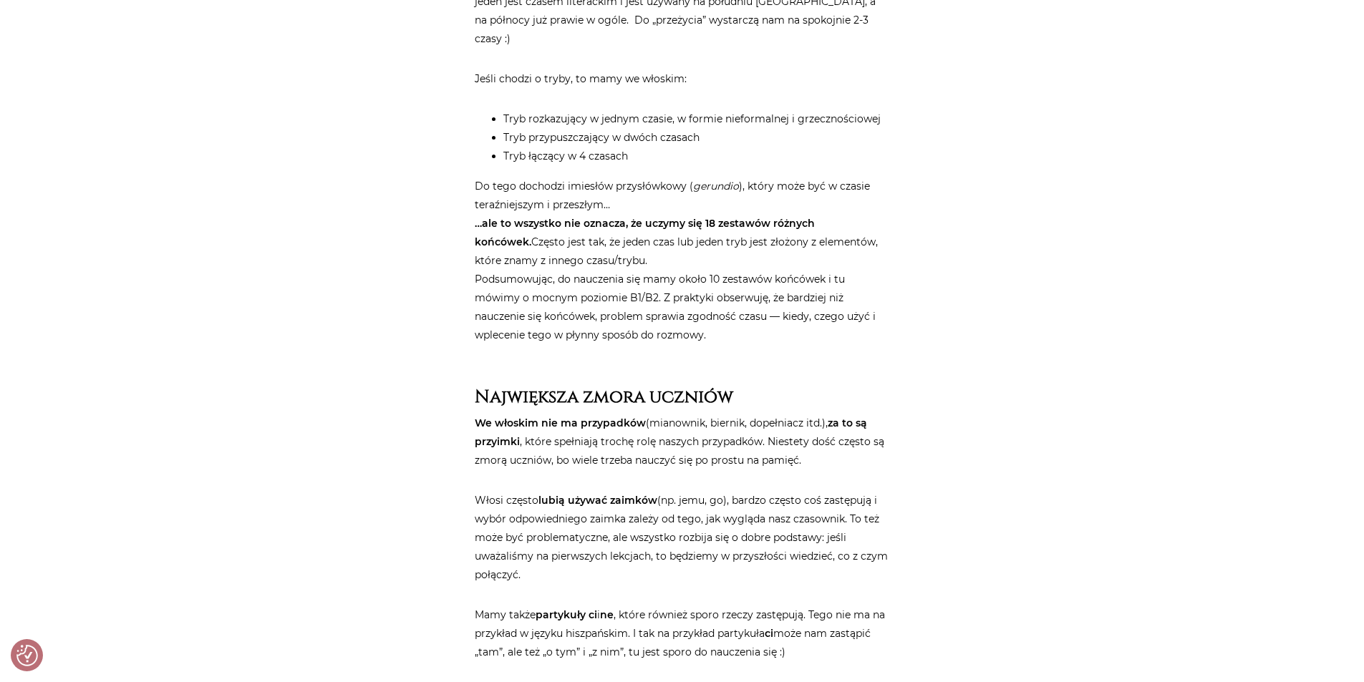
drag, startPoint x: 929, startPoint y: 359, endPoint x: 895, endPoint y: 508, distance: 152.9
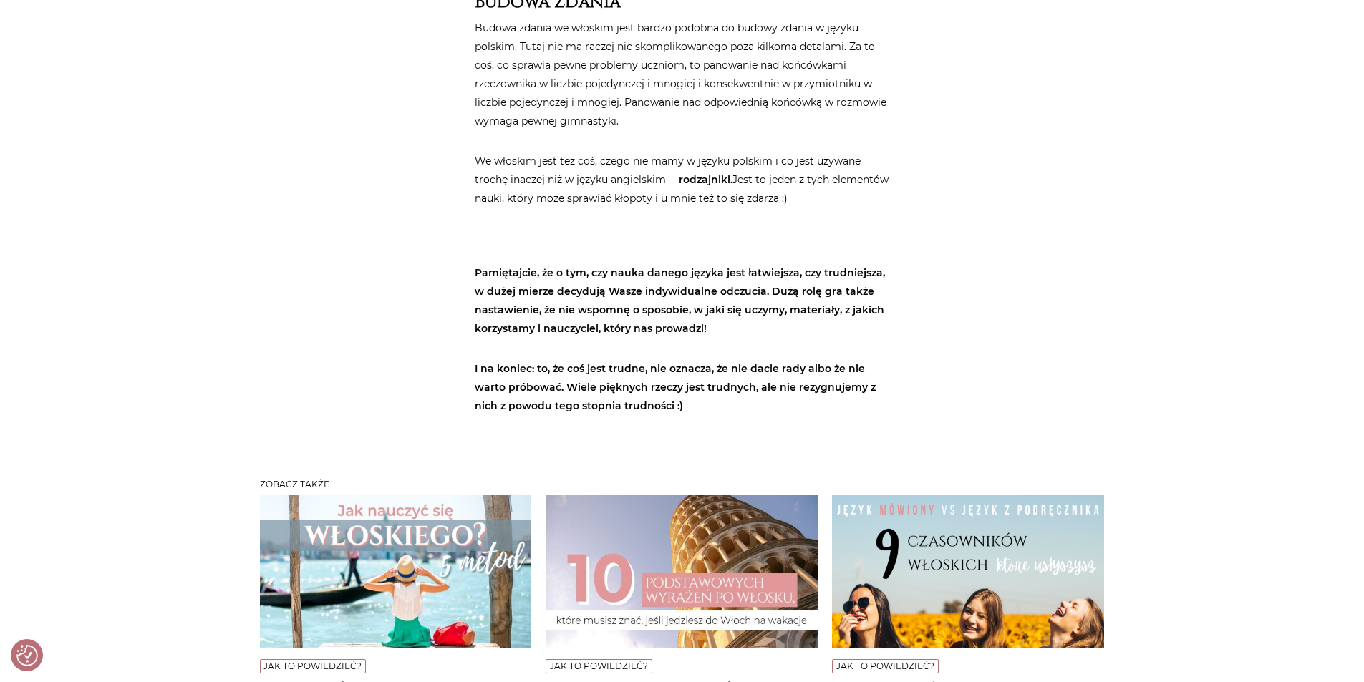
drag, startPoint x: 879, startPoint y: 441, endPoint x: 925, endPoint y: 535, distance: 104.4
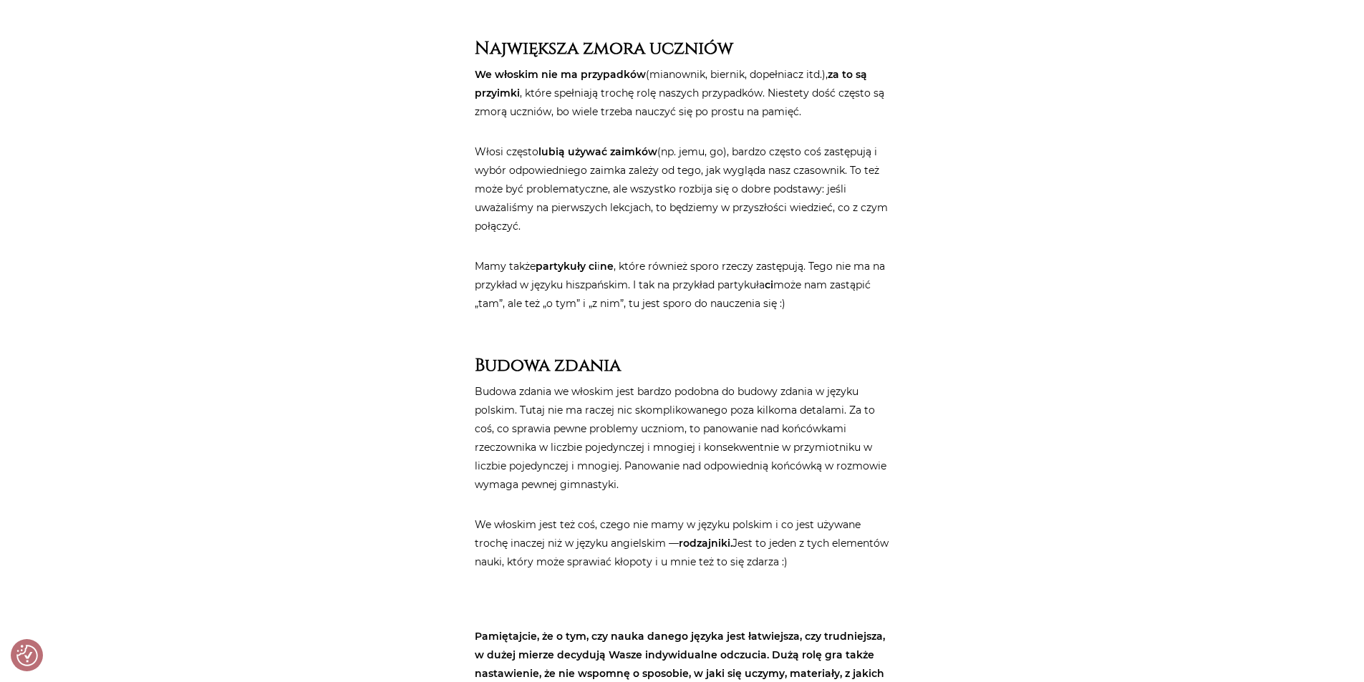
drag, startPoint x: 206, startPoint y: 238, endPoint x: 260, endPoint y: 91, distance: 157.2
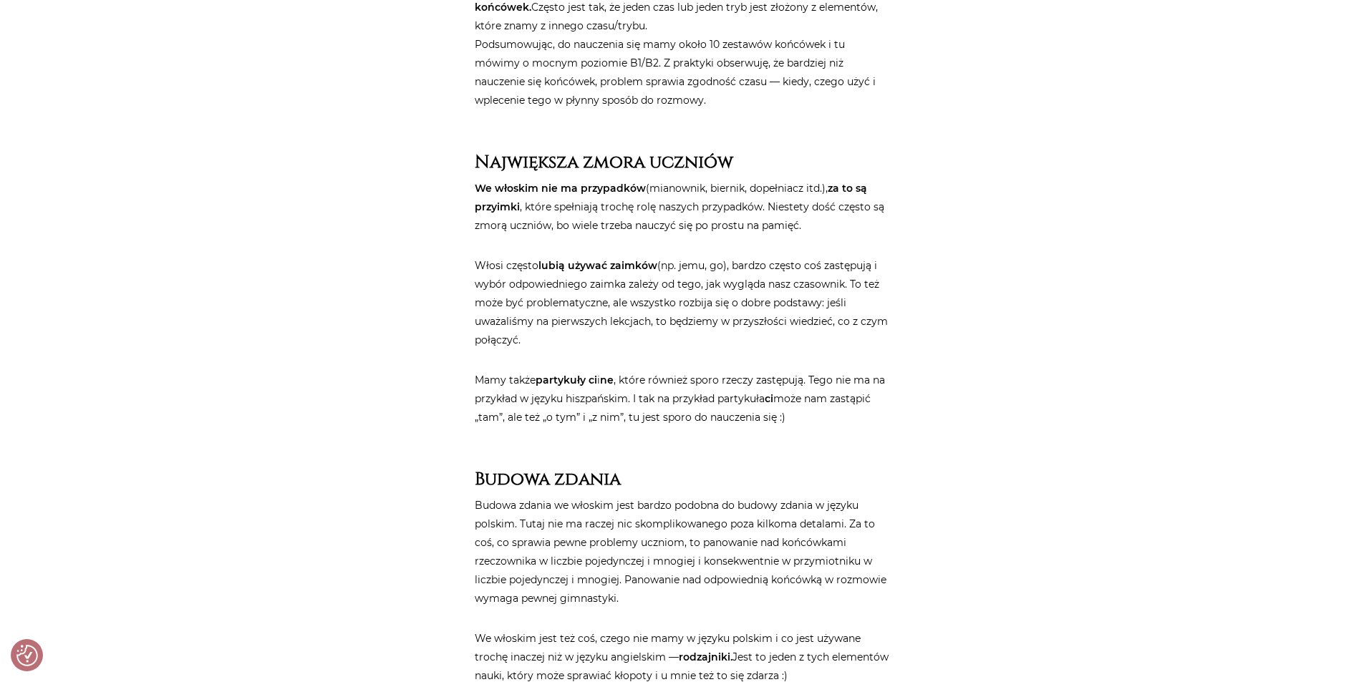
scroll to position [4211, 0]
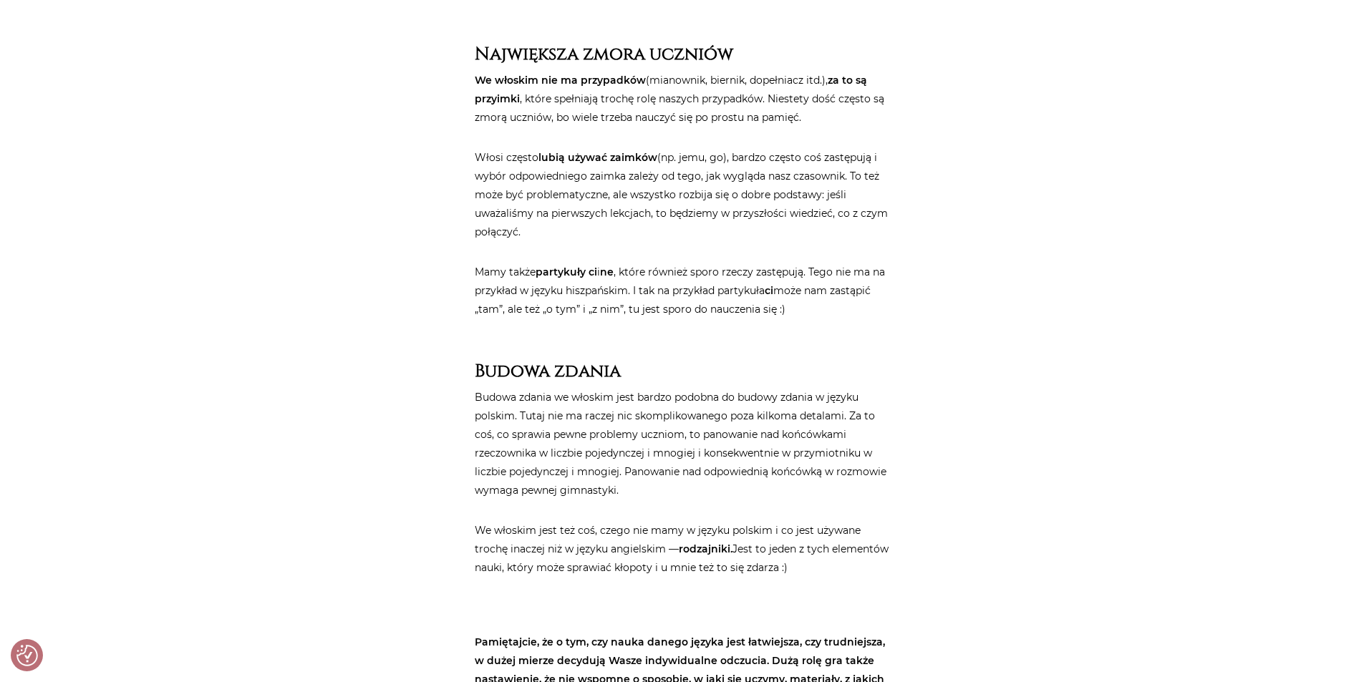
drag, startPoint x: 369, startPoint y: 158, endPoint x: 395, endPoint y: 241, distance: 86.5
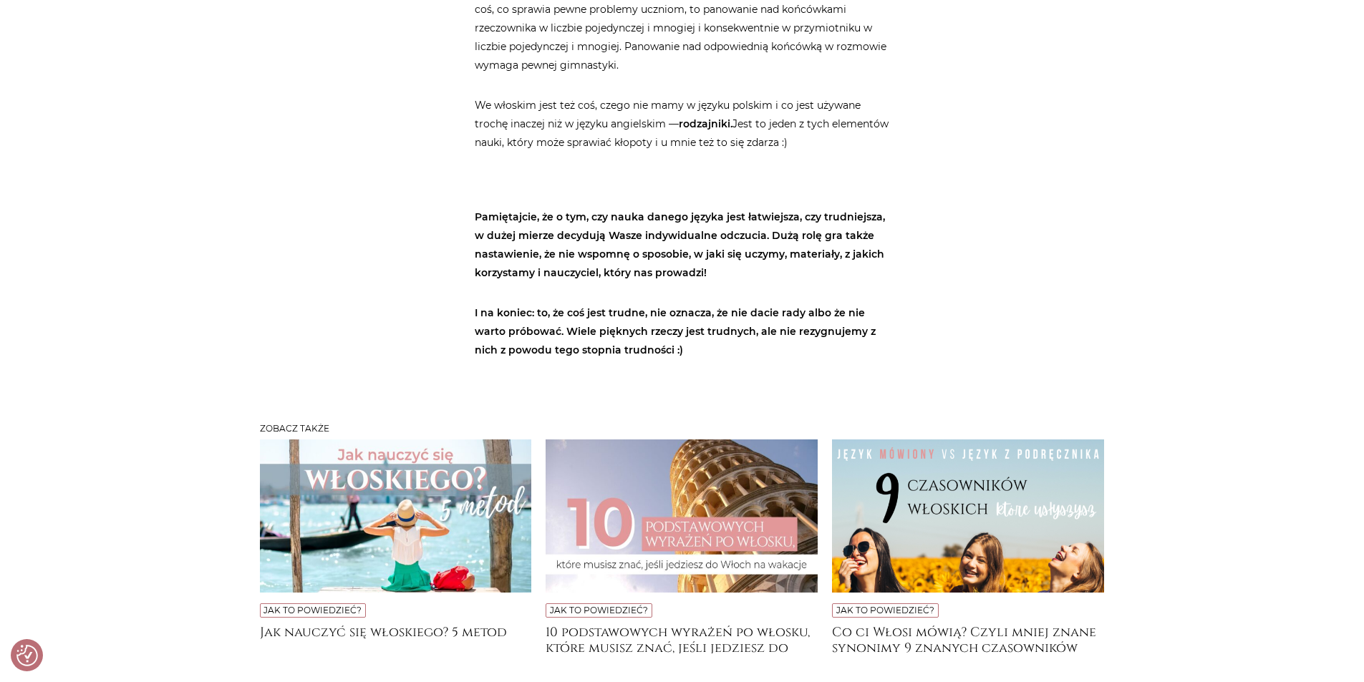
drag, startPoint x: 970, startPoint y: 239, endPoint x: 1008, endPoint y: 370, distance: 135.5
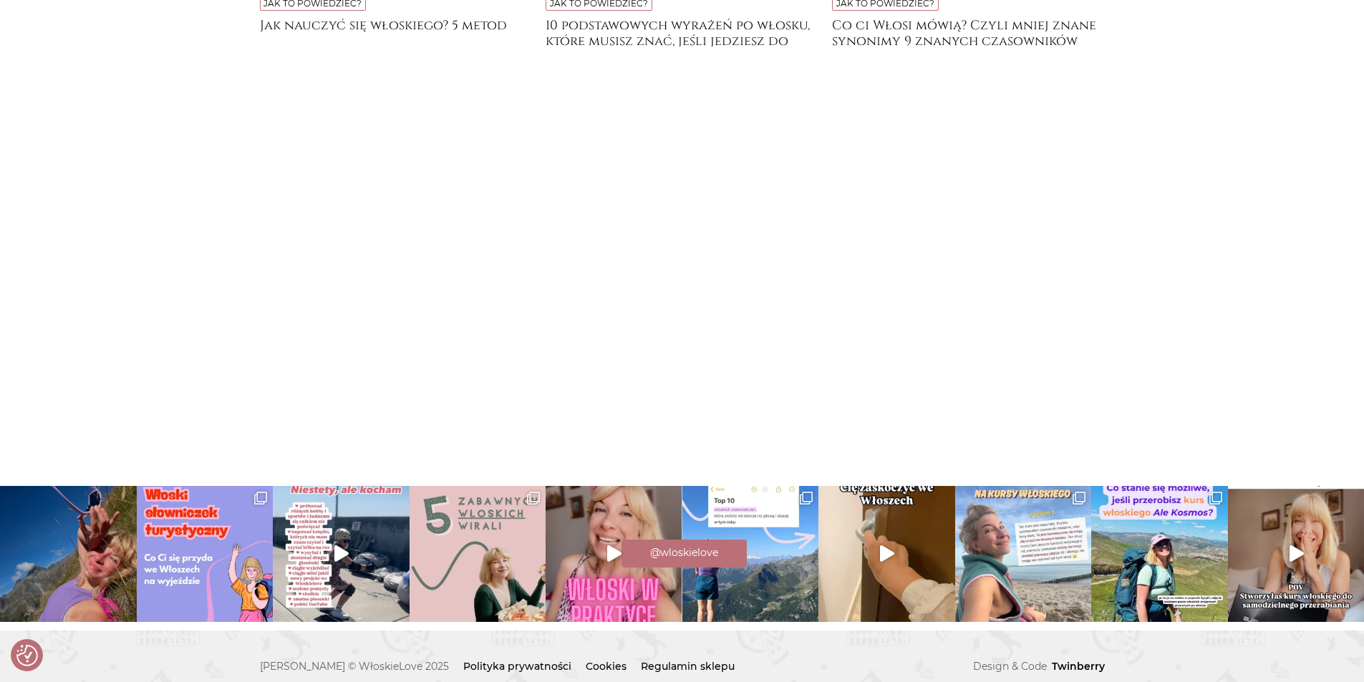
drag, startPoint x: 1012, startPoint y: 232, endPoint x: 1031, endPoint y: 303, distance: 73.5
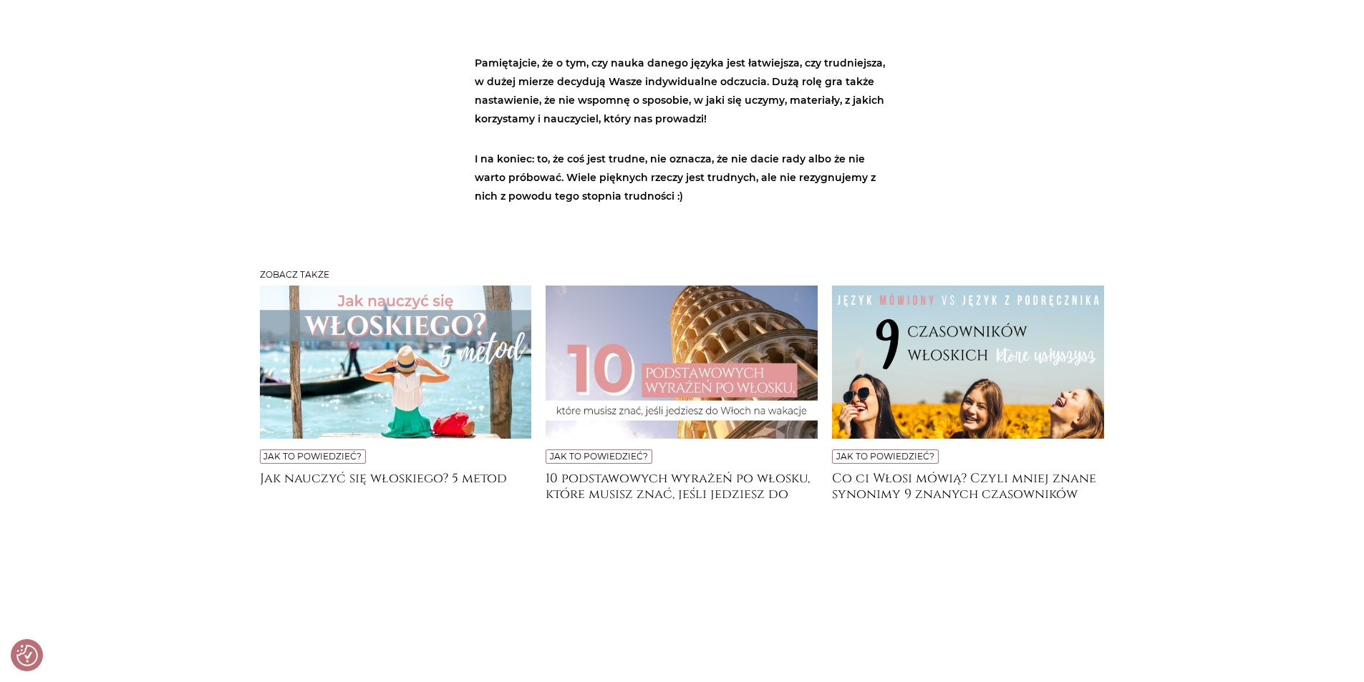
drag, startPoint x: 1346, startPoint y: 294, endPoint x: 1251, endPoint y: 138, distance: 182.9
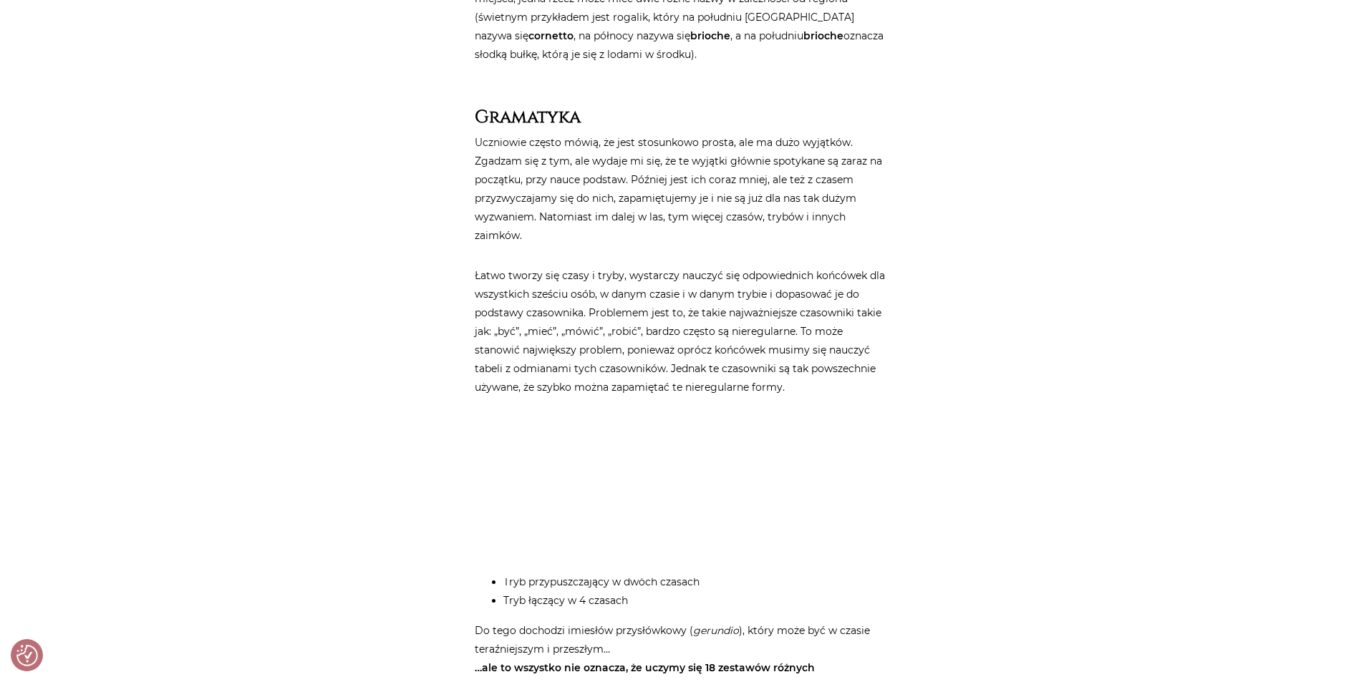
drag, startPoint x: 1250, startPoint y: 264, endPoint x: 1220, endPoint y: 123, distance: 143.4
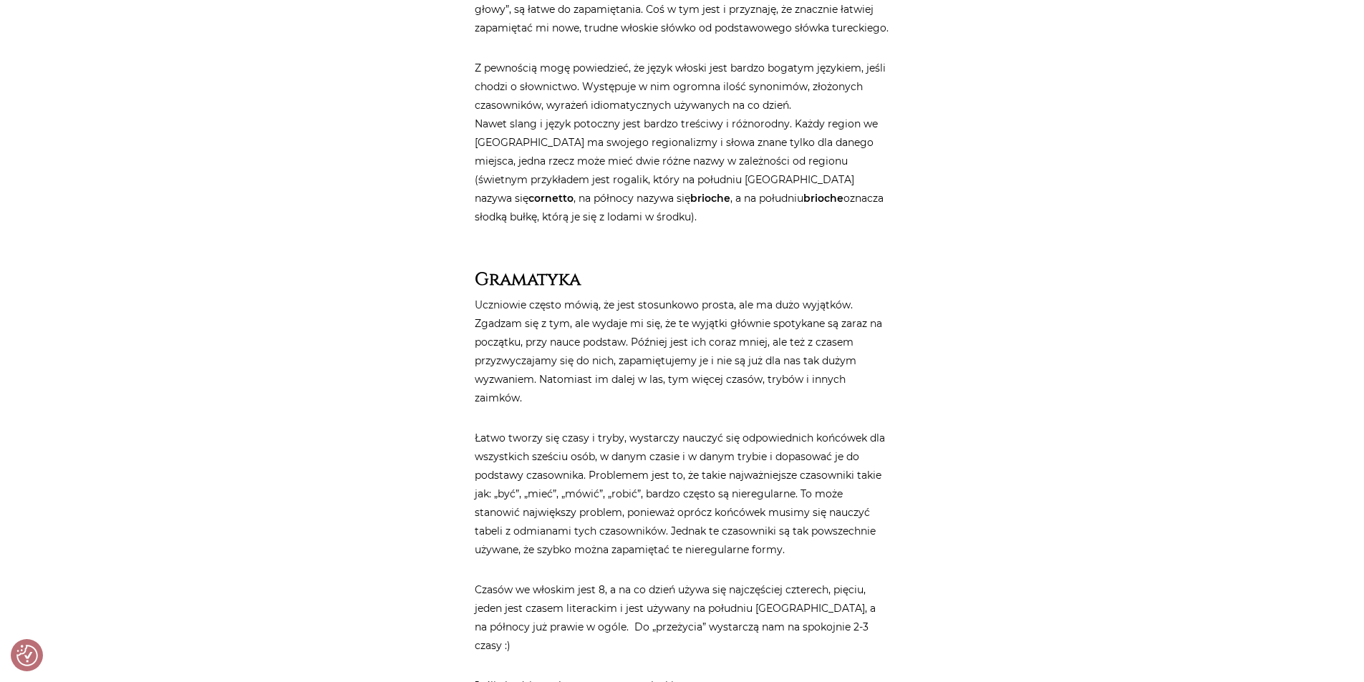
drag, startPoint x: 1214, startPoint y: 316, endPoint x: 1204, endPoint y: 151, distance: 165.1
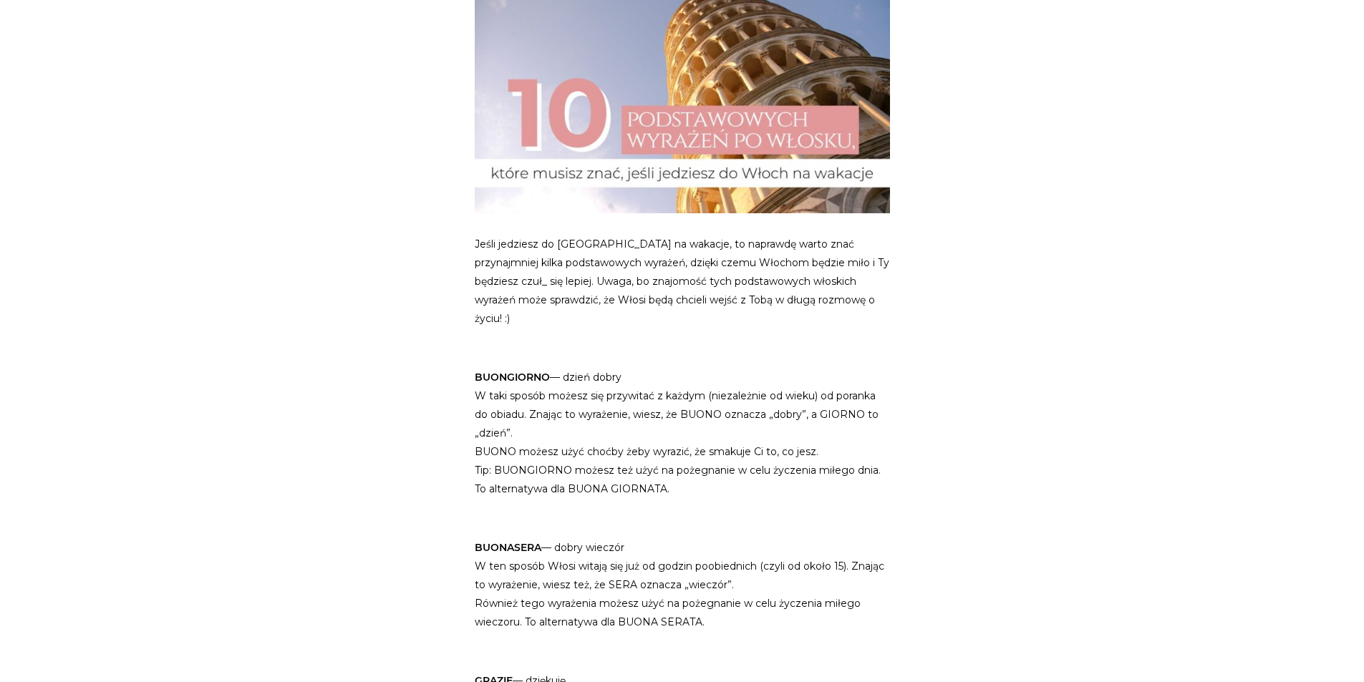
drag, startPoint x: 1094, startPoint y: 501, endPoint x: 1081, endPoint y: 546, distance: 46.2
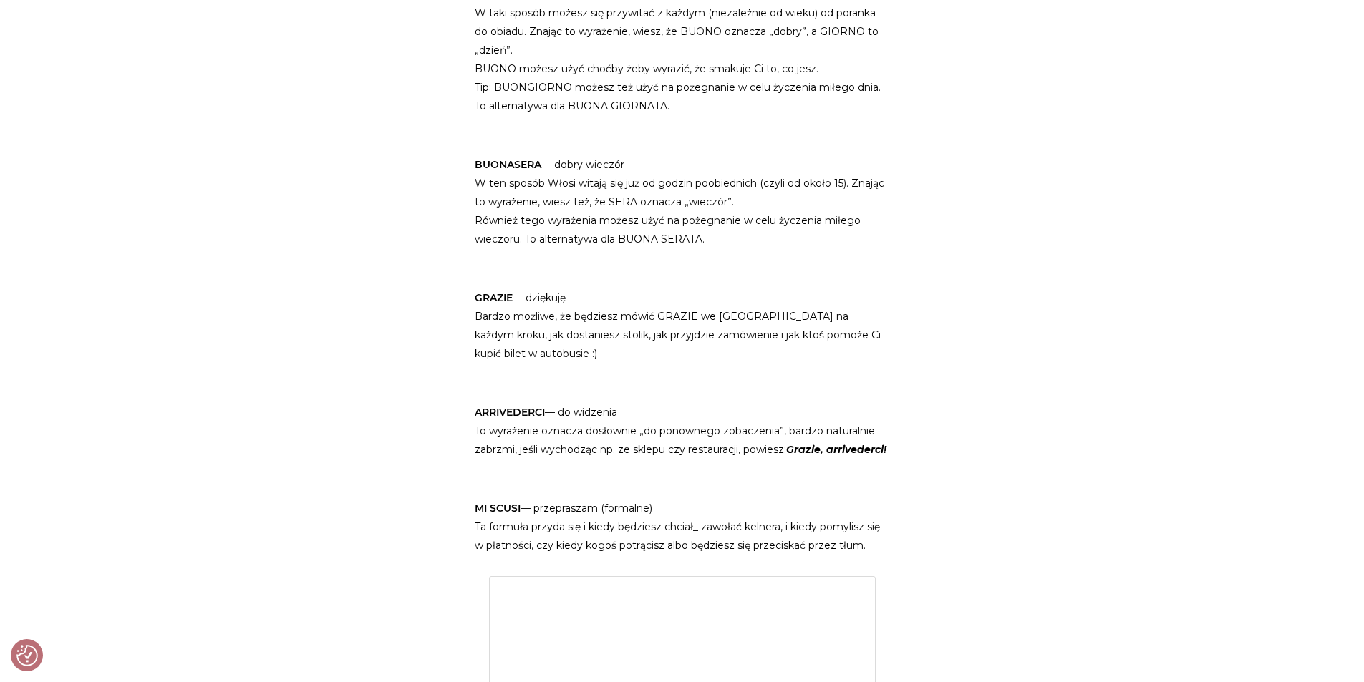
drag, startPoint x: 1002, startPoint y: 387, endPoint x: 983, endPoint y: 477, distance: 91.4
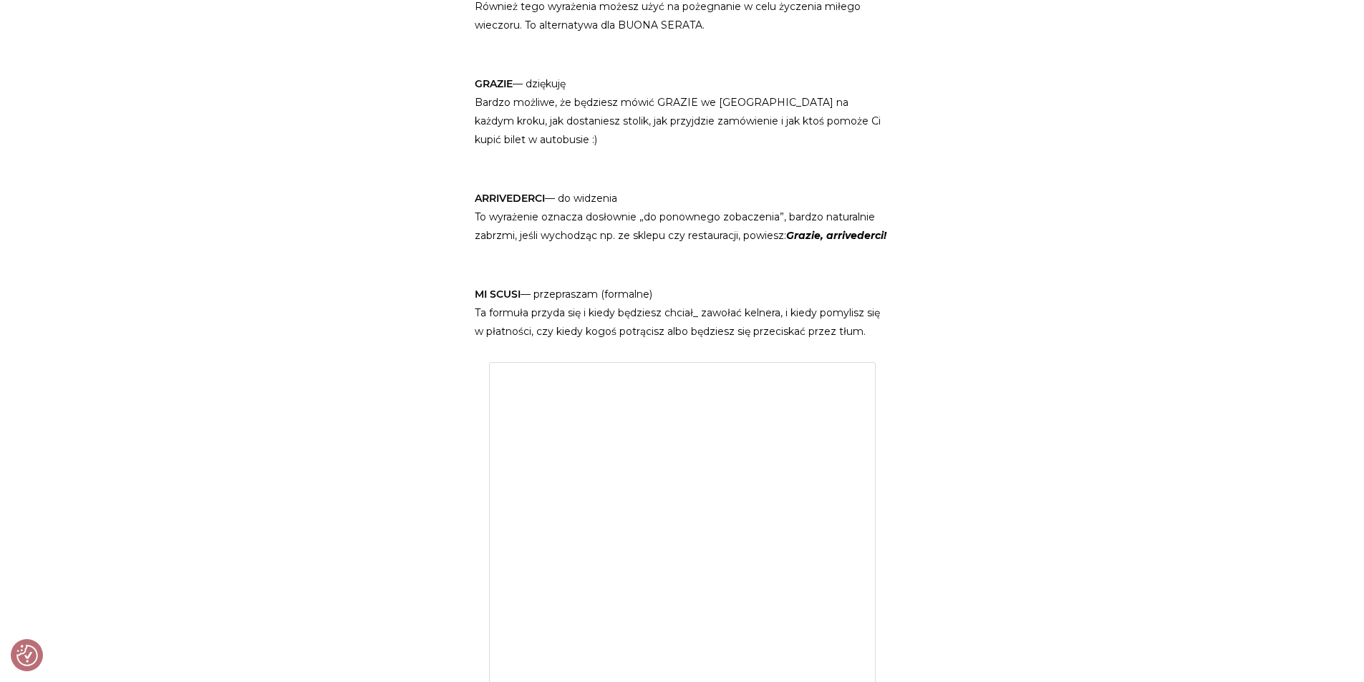
scroll to position [1081, 0]
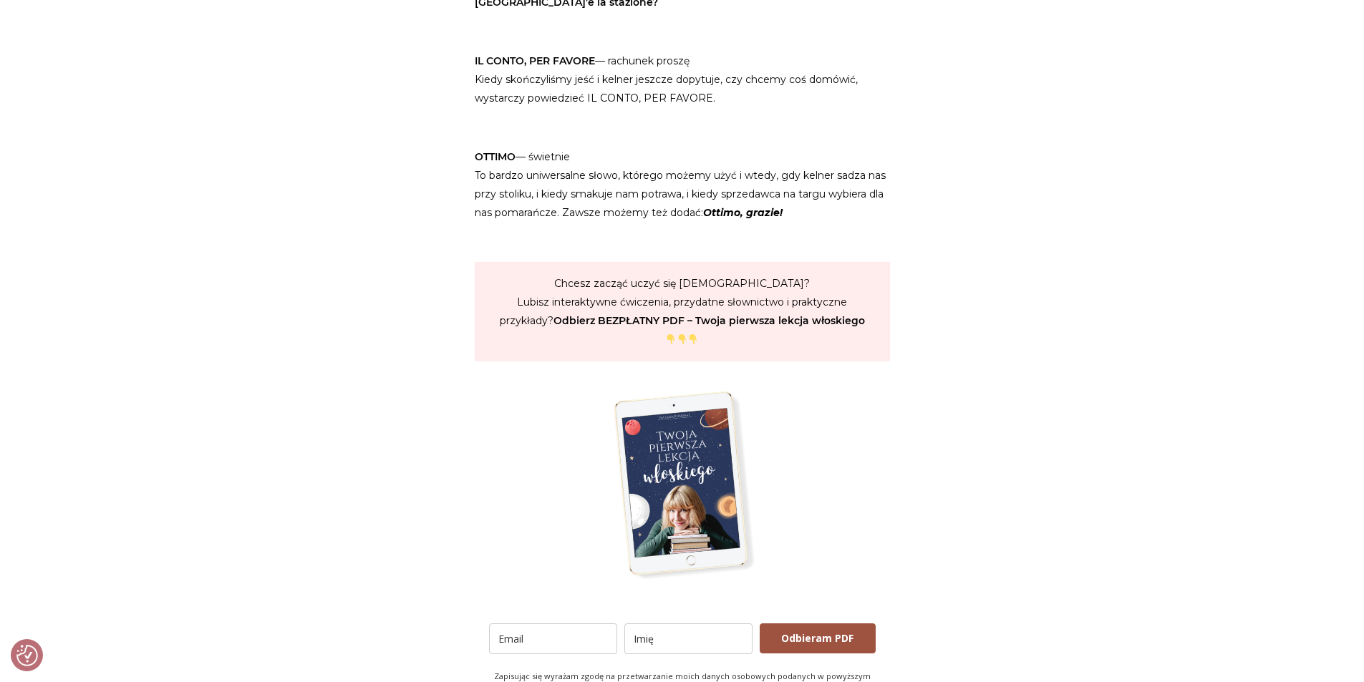
drag, startPoint x: 1059, startPoint y: 413, endPoint x: 1053, endPoint y: 453, distance: 40.5
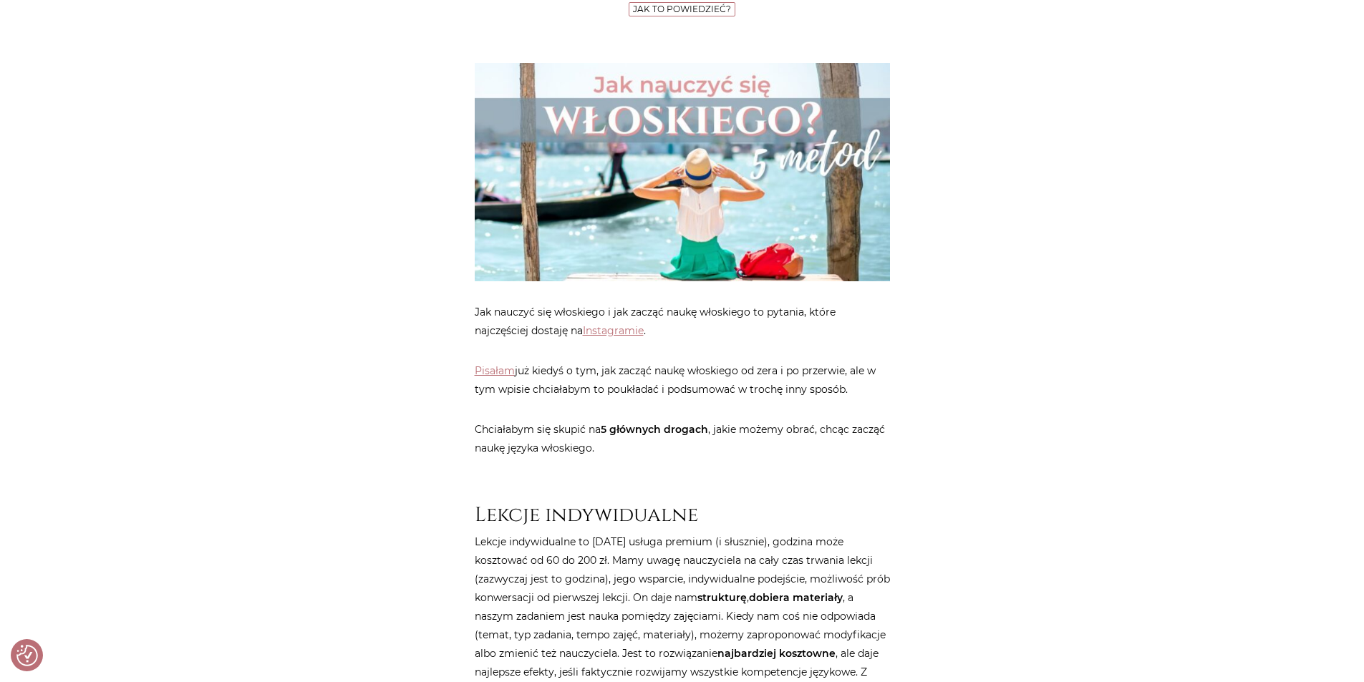
scroll to position [430, 0]
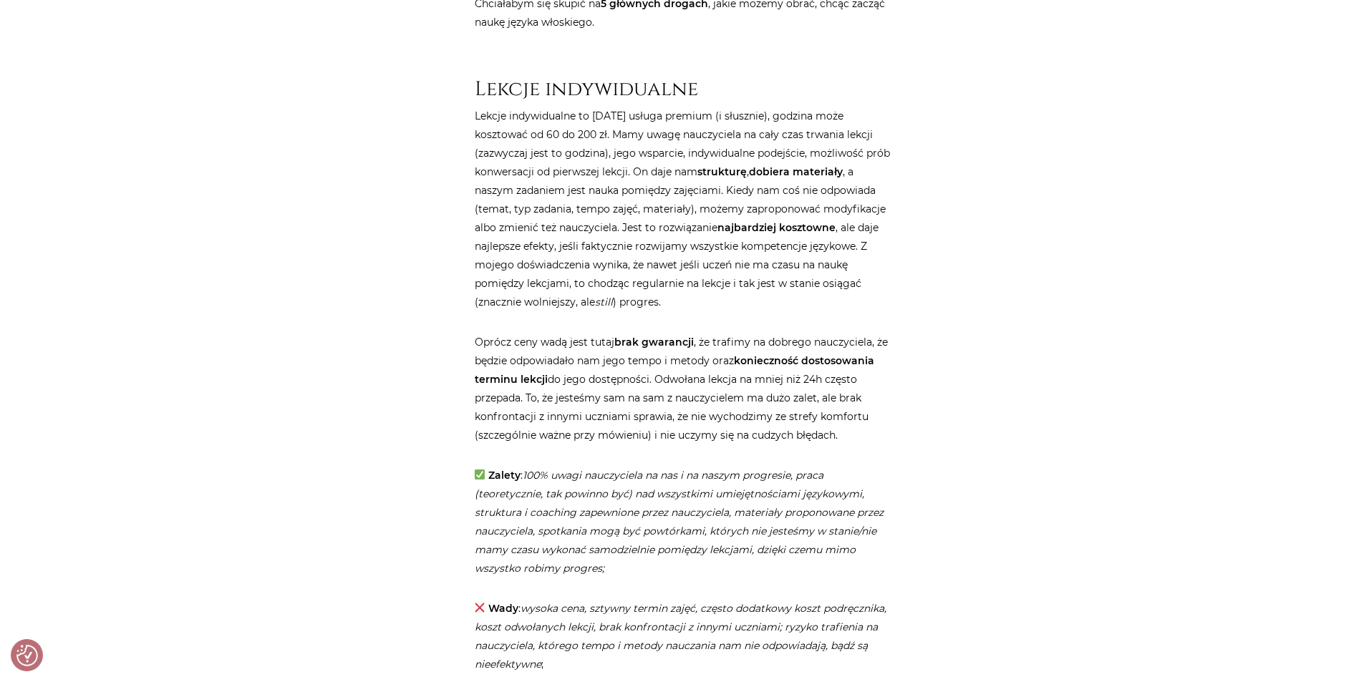
drag, startPoint x: 1225, startPoint y: 218, endPoint x: 1225, endPoint y: 240, distance: 22.2
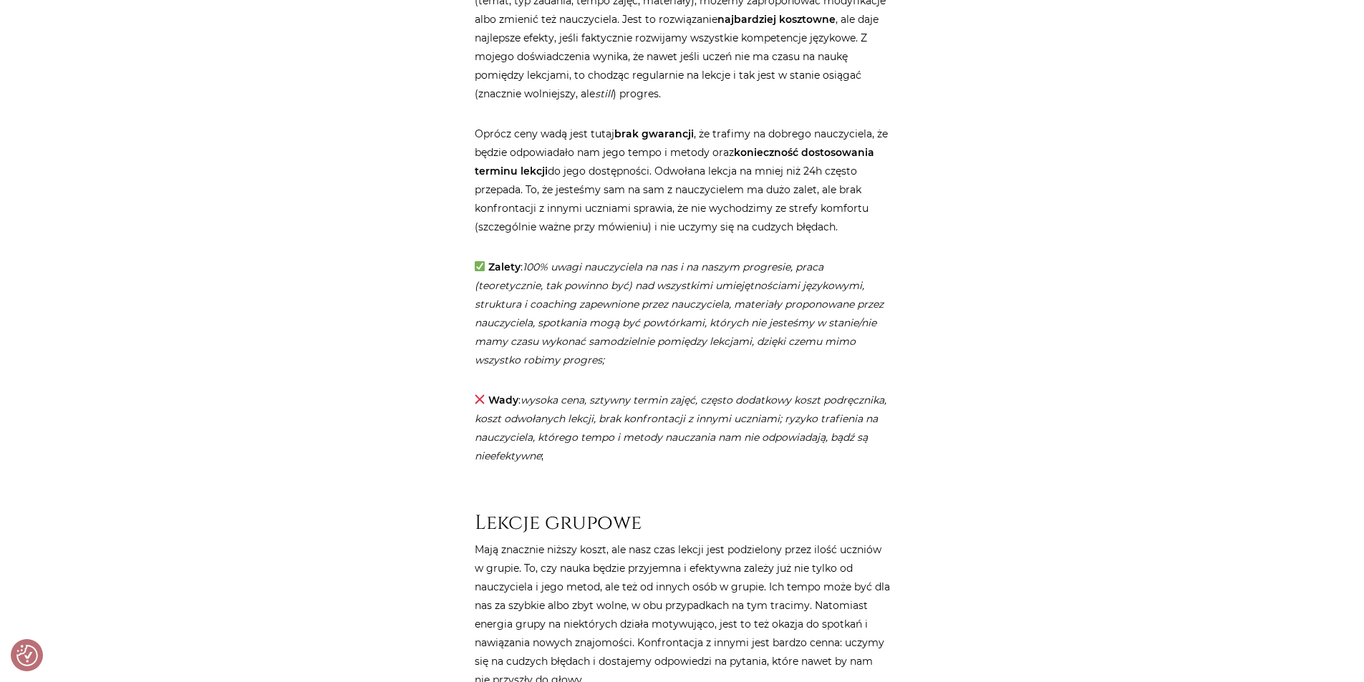
drag, startPoint x: 1179, startPoint y: 261, endPoint x: 1184, endPoint y: 321, distance: 60.3
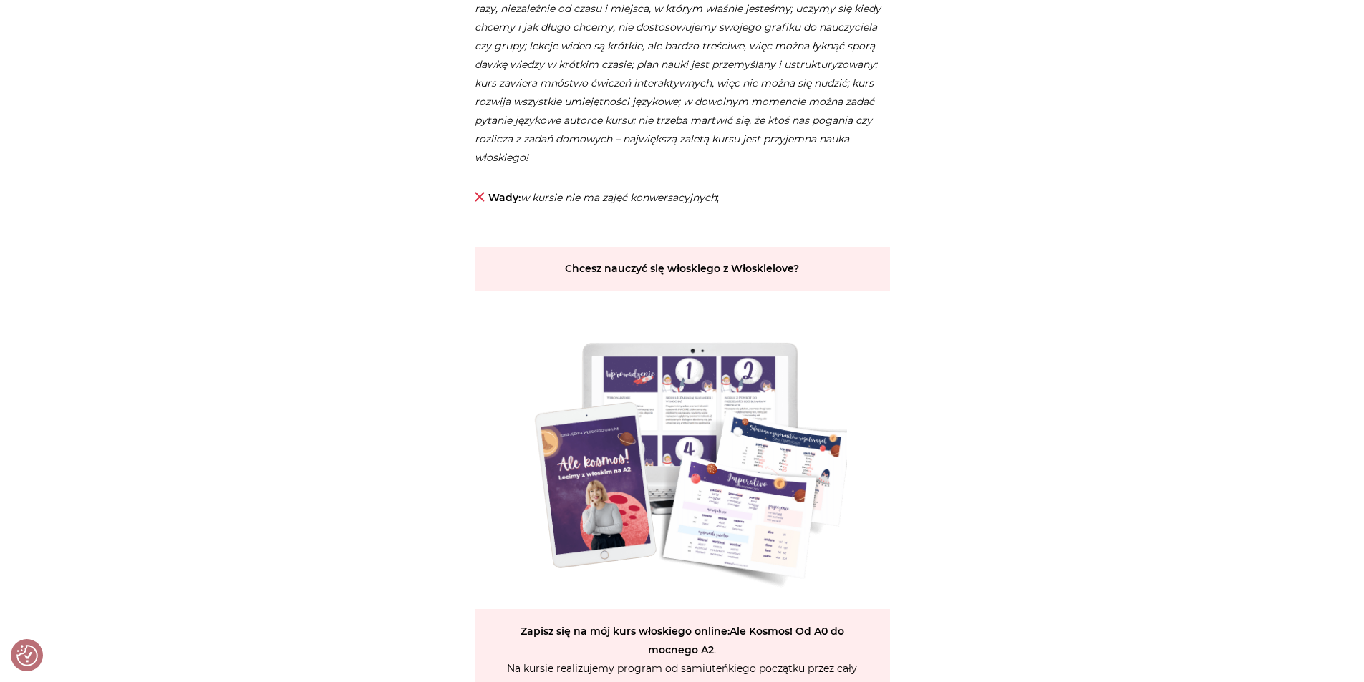
scroll to position [2935, 0]
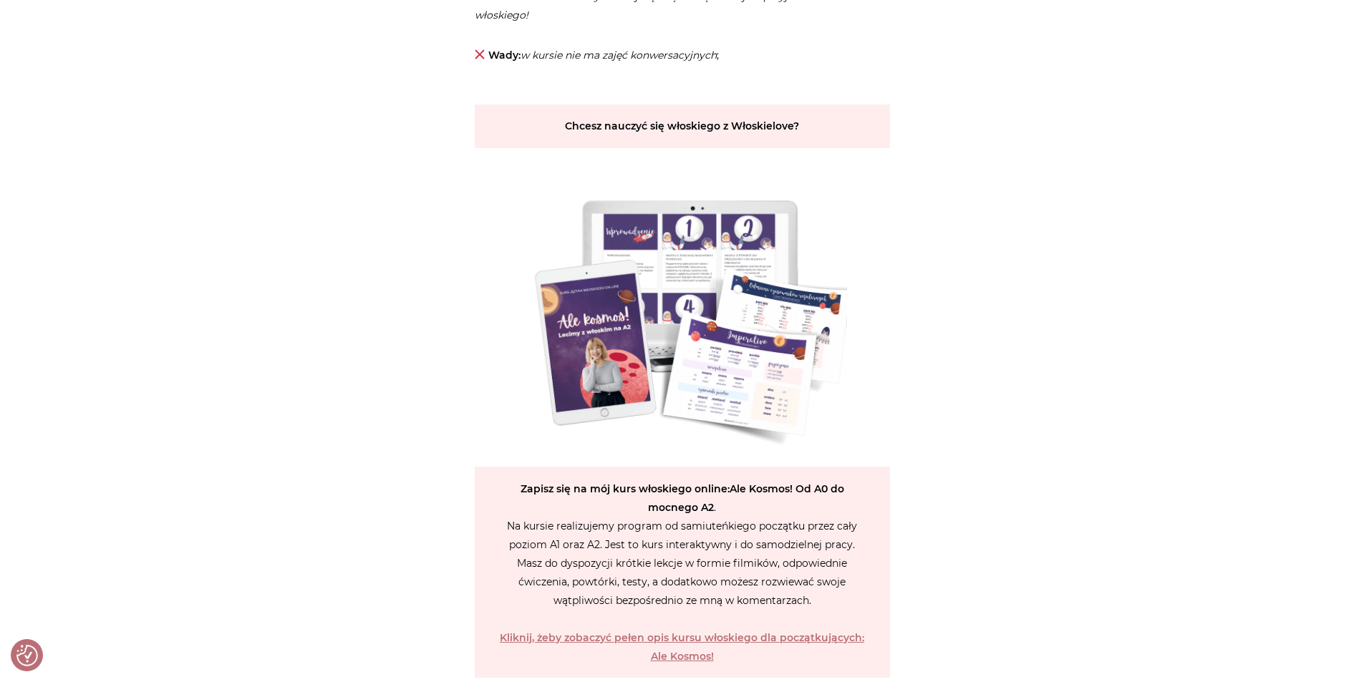
drag, startPoint x: 1162, startPoint y: 295, endPoint x: 1163, endPoint y: 165, distance: 129.6
